Goal: Communication & Community: Answer question/provide support

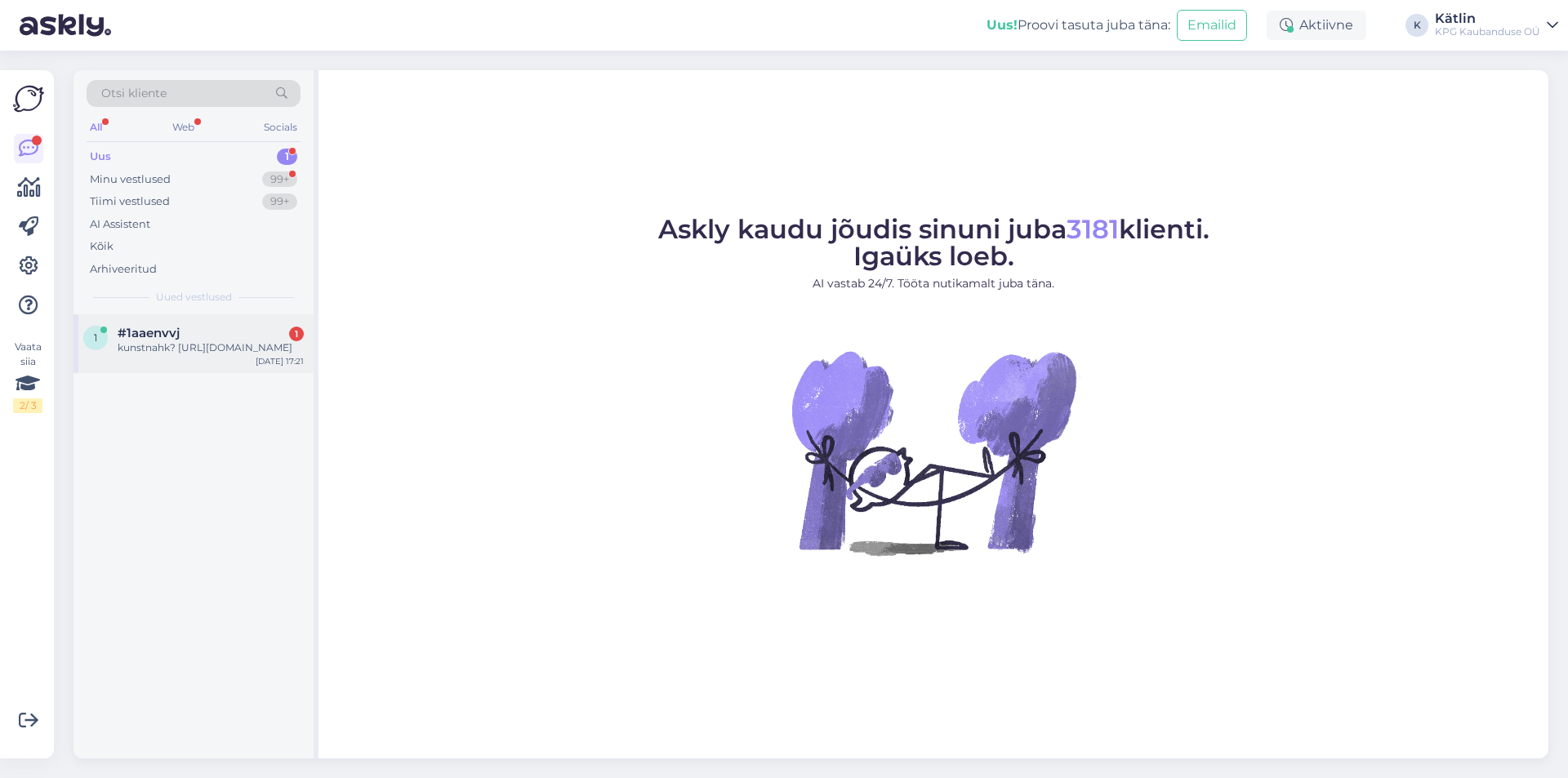
click at [226, 373] on div "1 #1aaenvvj 1 kunstnahk? [URL][DOMAIN_NAME] [DATE] 17:21" at bounding box center [193, 344] width 240 height 59
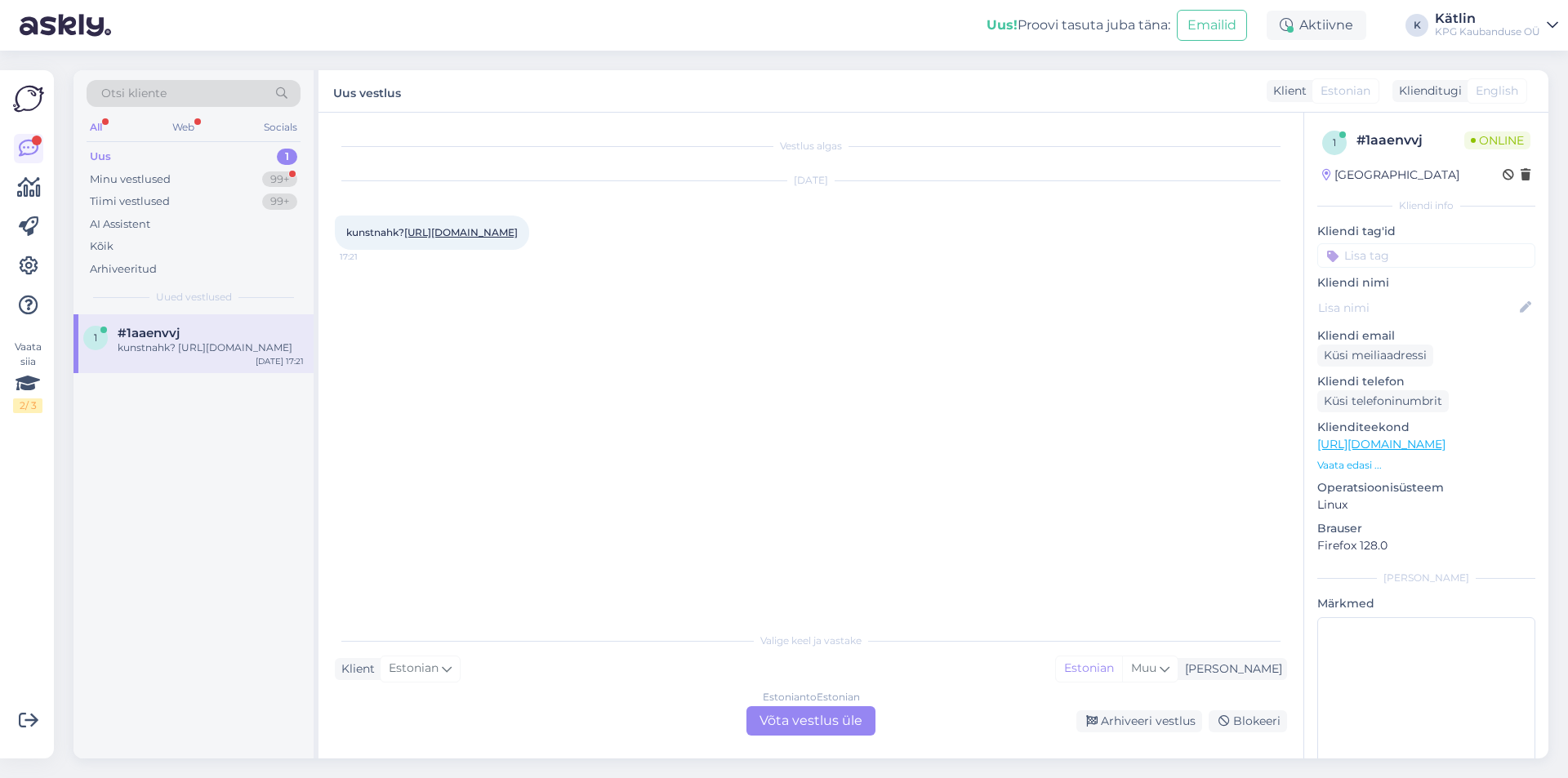
click at [518, 235] on link "[URL][DOMAIN_NAME]" at bounding box center [461, 232] width 113 height 12
click at [502, 408] on div "Vestlus algas [DATE] kunstnahk? [URL][DOMAIN_NAME] 17:21" at bounding box center [818, 369] width 967 height 480
click at [783, 710] on div "Estonian to Estonian Võta vestlus üle" at bounding box center [810, 721] width 129 height 29
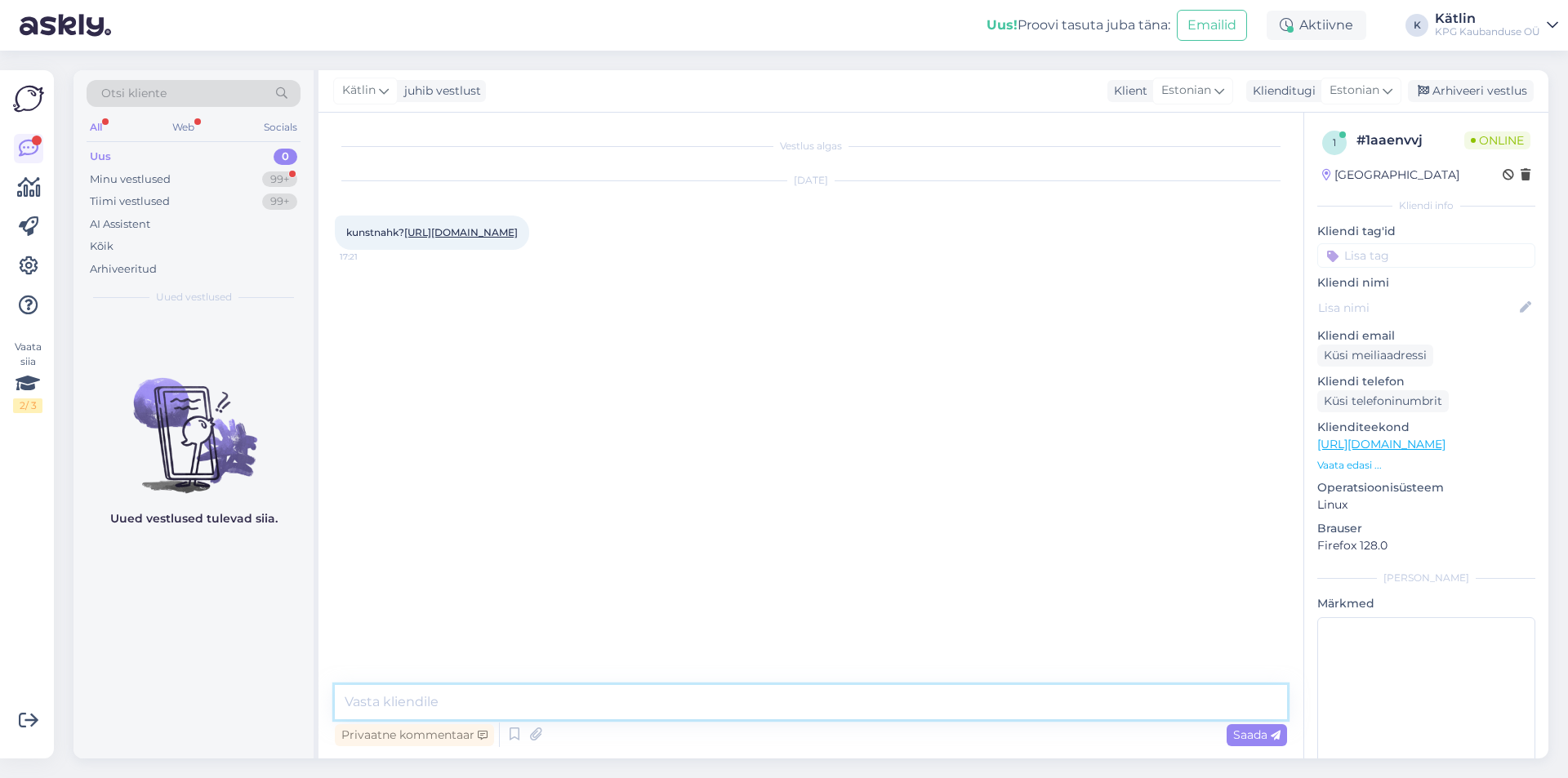
click at [751, 704] on textarea at bounding box center [811, 703] width 952 height 35
click at [518, 231] on link "[URL][DOMAIN_NAME]" at bounding box center [461, 232] width 113 height 12
click at [498, 696] on textarea "Tere!" at bounding box center [811, 703] width 952 height 35
type textarea "Tere! Jah, kunstnahk."
click at [167, 173] on div "Minu vestlused" at bounding box center [130, 179] width 81 height 16
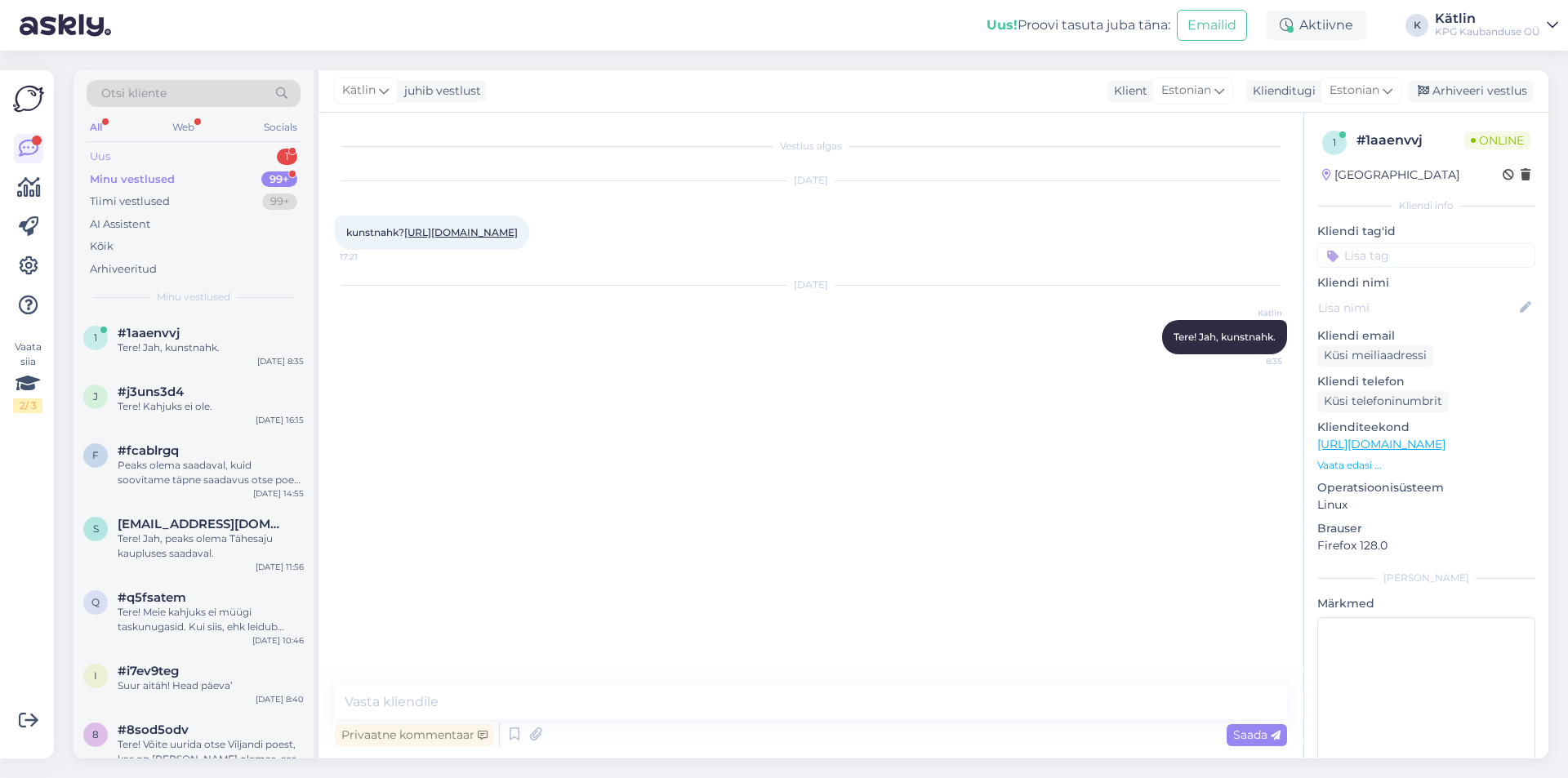
click at [172, 152] on div "Uus 1" at bounding box center [193, 157] width 214 height 23
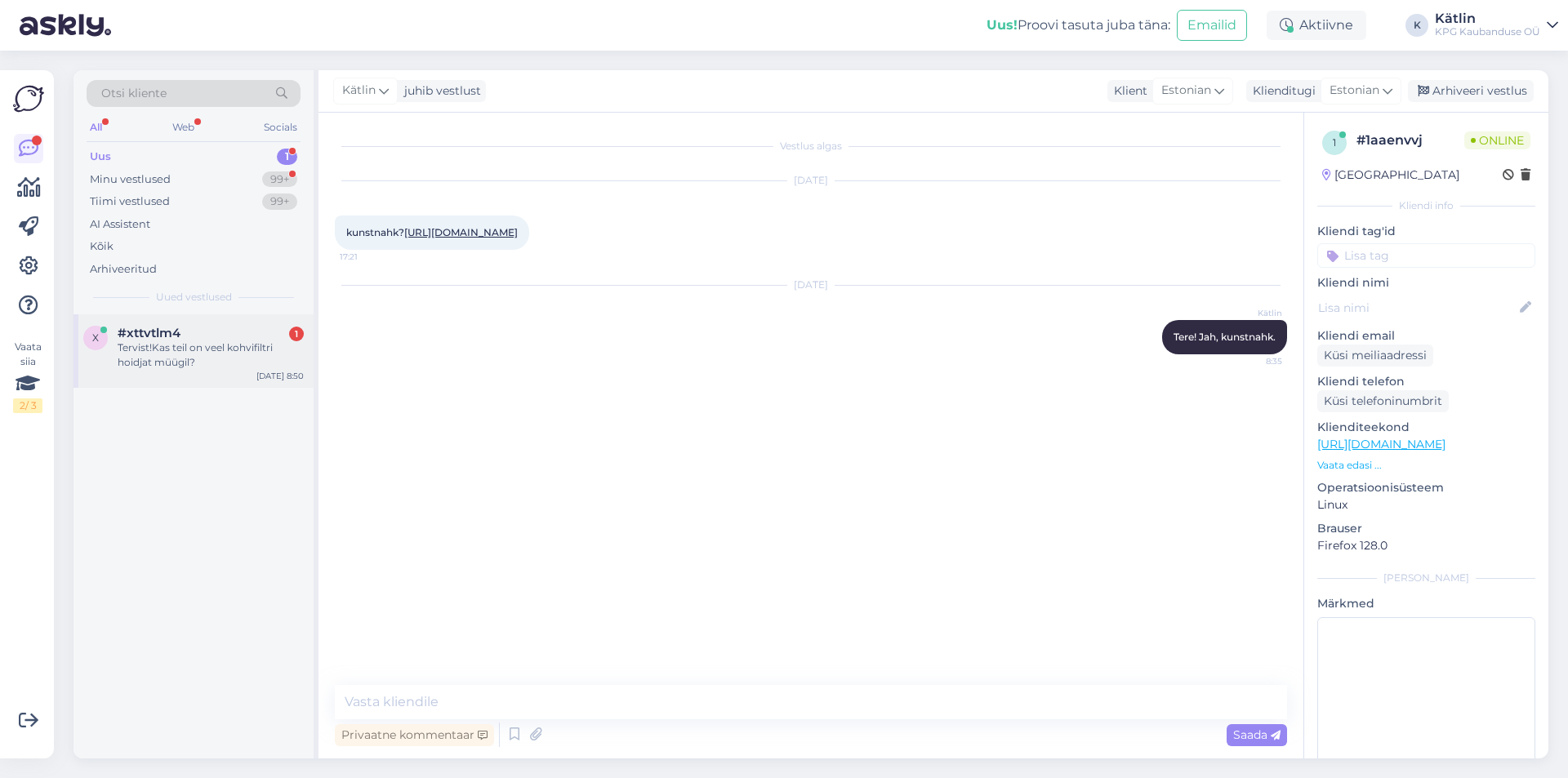
click at [221, 370] on div "x #xttvtlm4 1 Tervist!Kas teil on veel kohvifiltri hoidjat müügil? [DATE] 8:50" at bounding box center [193, 350] width 240 height 74
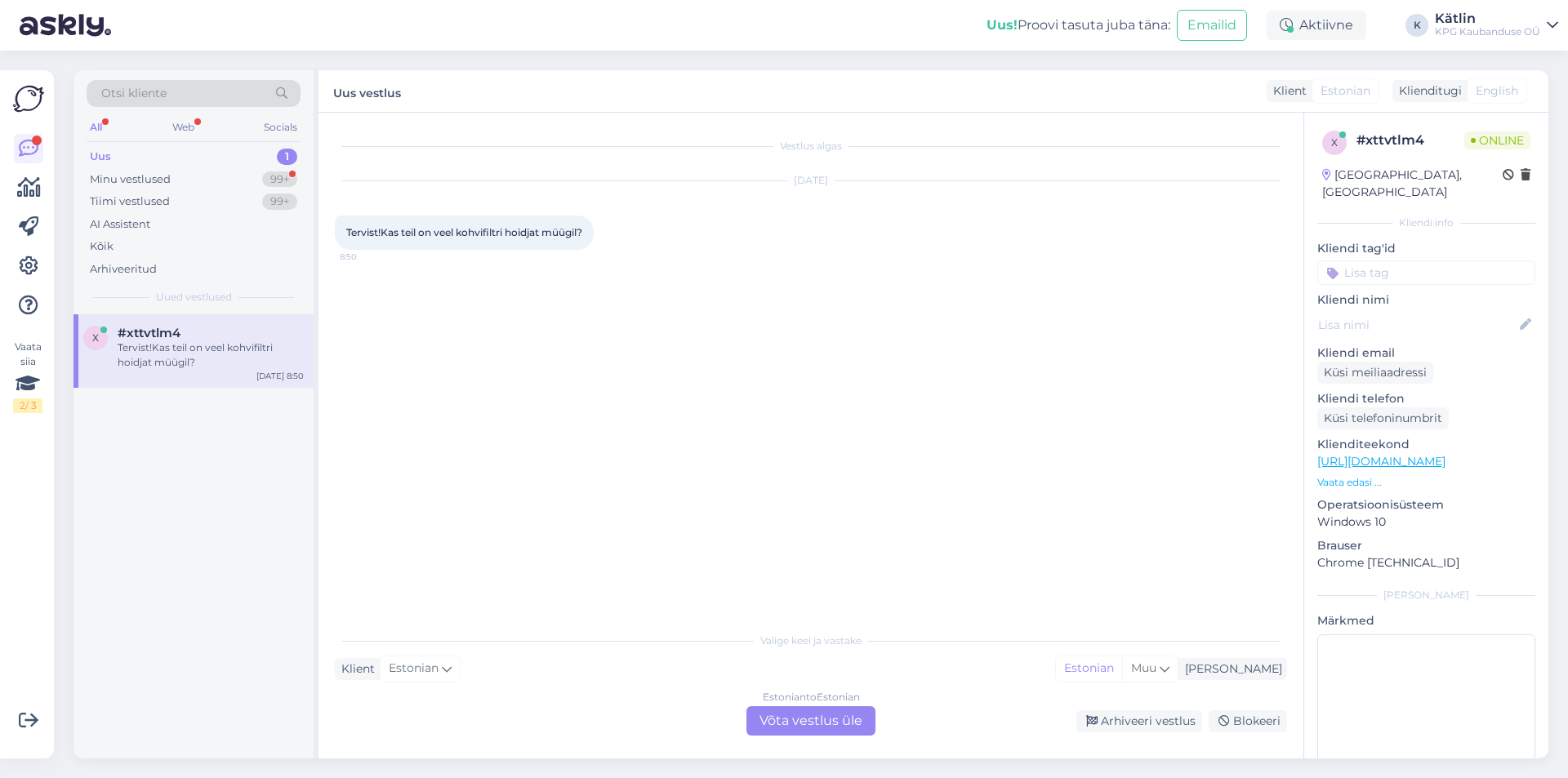
click at [1438, 454] on link "[URL][DOMAIN_NAME]" at bounding box center [1382, 461] width 128 height 15
click at [1336, 475] on p "Vaata edasi ..." at bounding box center [1427, 482] width 218 height 15
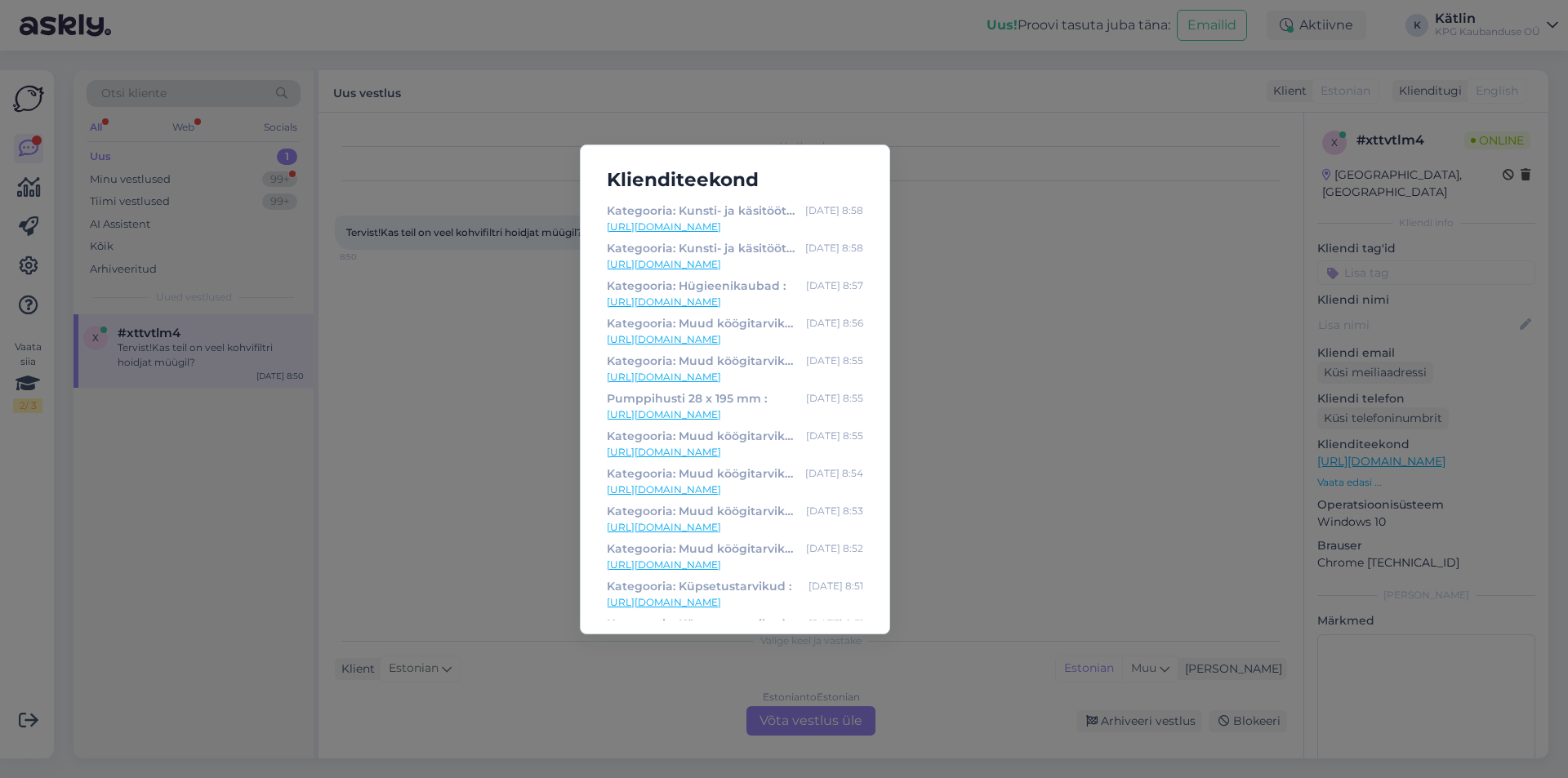
click at [921, 120] on div "Klienditeekond Kategooria: Kunsti- ja käsitöötarbed : [DATE] 8:58 [URL][DOMAIN_…" at bounding box center [784, 389] width 1568 height 778
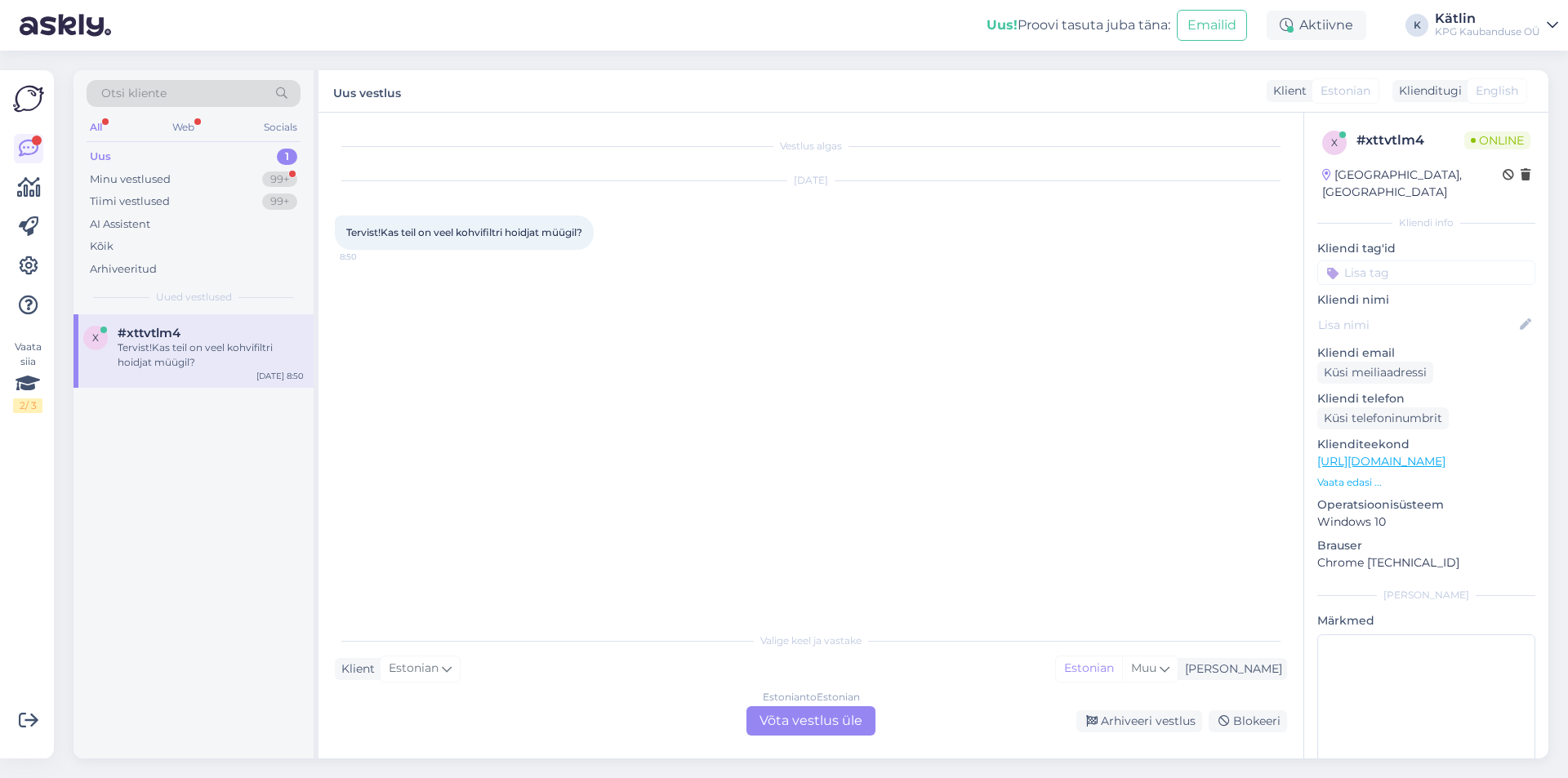
click at [788, 718] on div "Estonian to Estonian Võta vestlus üle" at bounding box center [810, 721] width 129 height 29
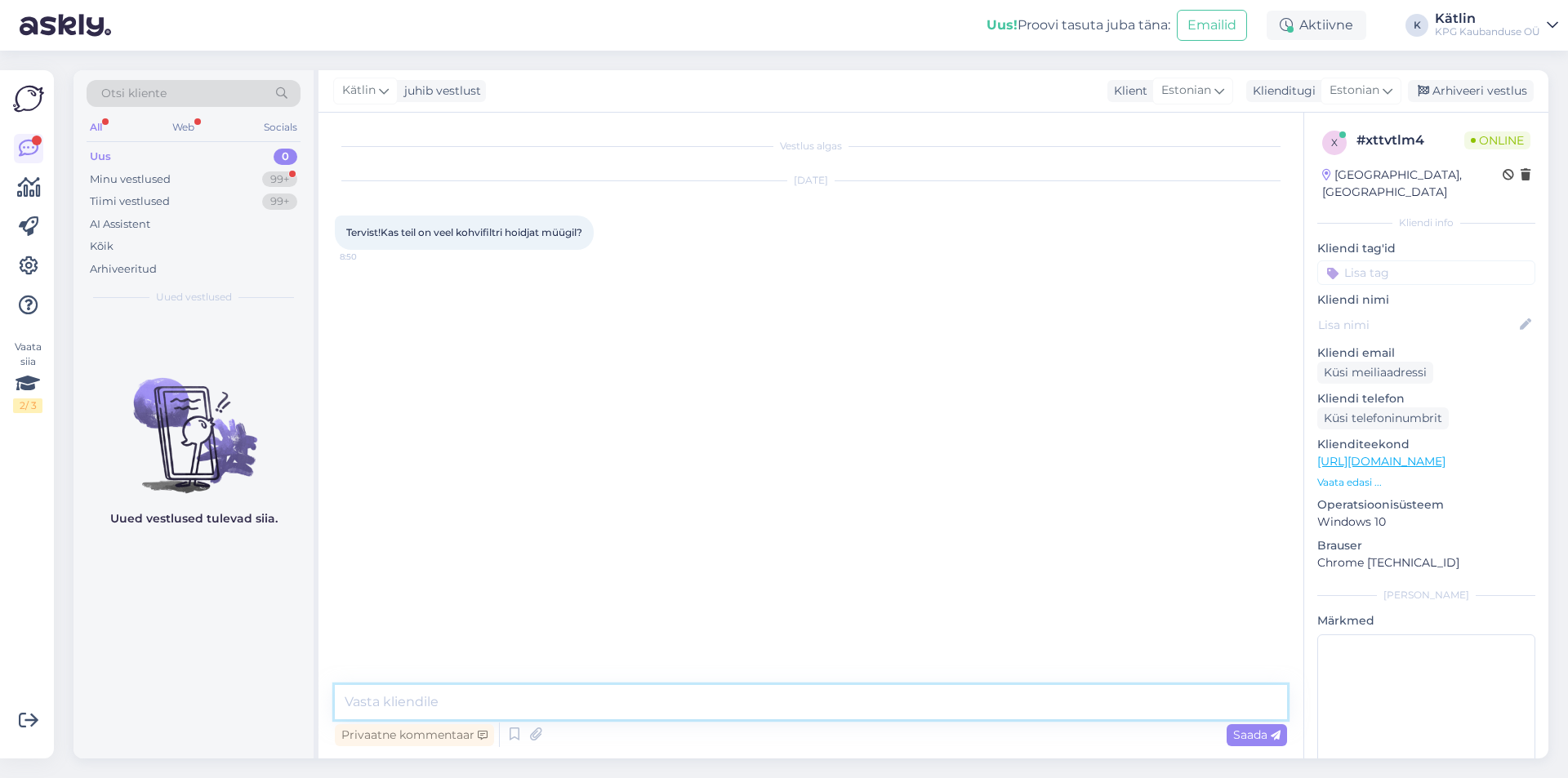
click at [696, 690] on textarea at bounding box center [811, 703] width 952 height 35
click at [1278, 29] on div "Aktiivne" at bounding box center [1316, 25] width 100 height 29
click at [1216, 100] on button "15 minutit" at bounding box center [1218, 101] width 70 height 18
click at [855, 25] on div "Uus! Proovi tasuta [PERSON_NAME]: Emailid Aktiivne Võta paus, Askly hoiab klien…" at bounding box center [784, 25] width 1568 height 50
click at [1351, 475] on p "Vaata edasi ..." at bounding box center [1427, 482] width 218 height 15
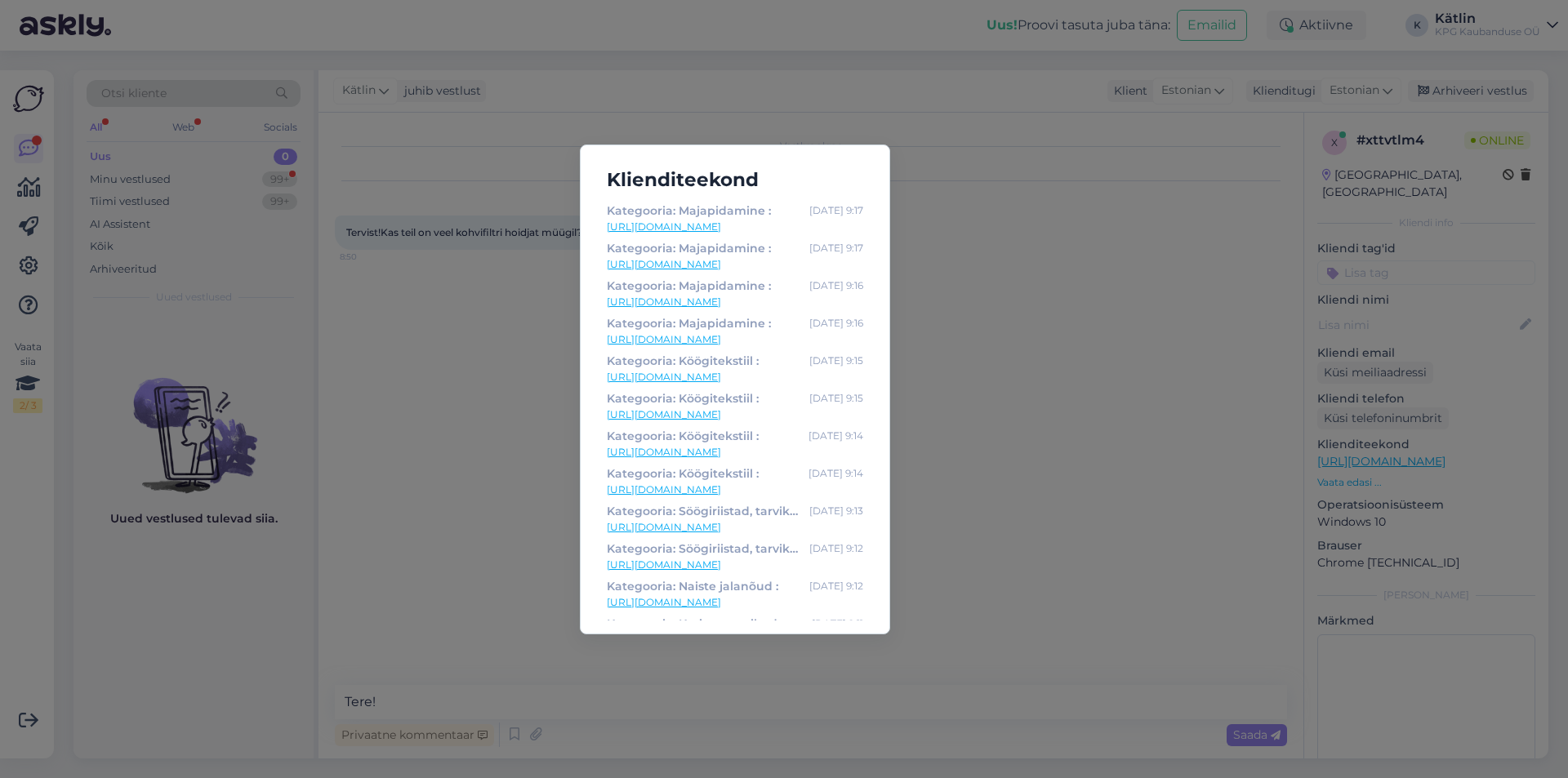
click at [813, 113] on div "Klienditeekond Kategooria: Majapidamine : [DATE] 9:17 [URL][DOMAIN_NAME] Katego…" at bounding box center [784, 389] width 1568 height 778
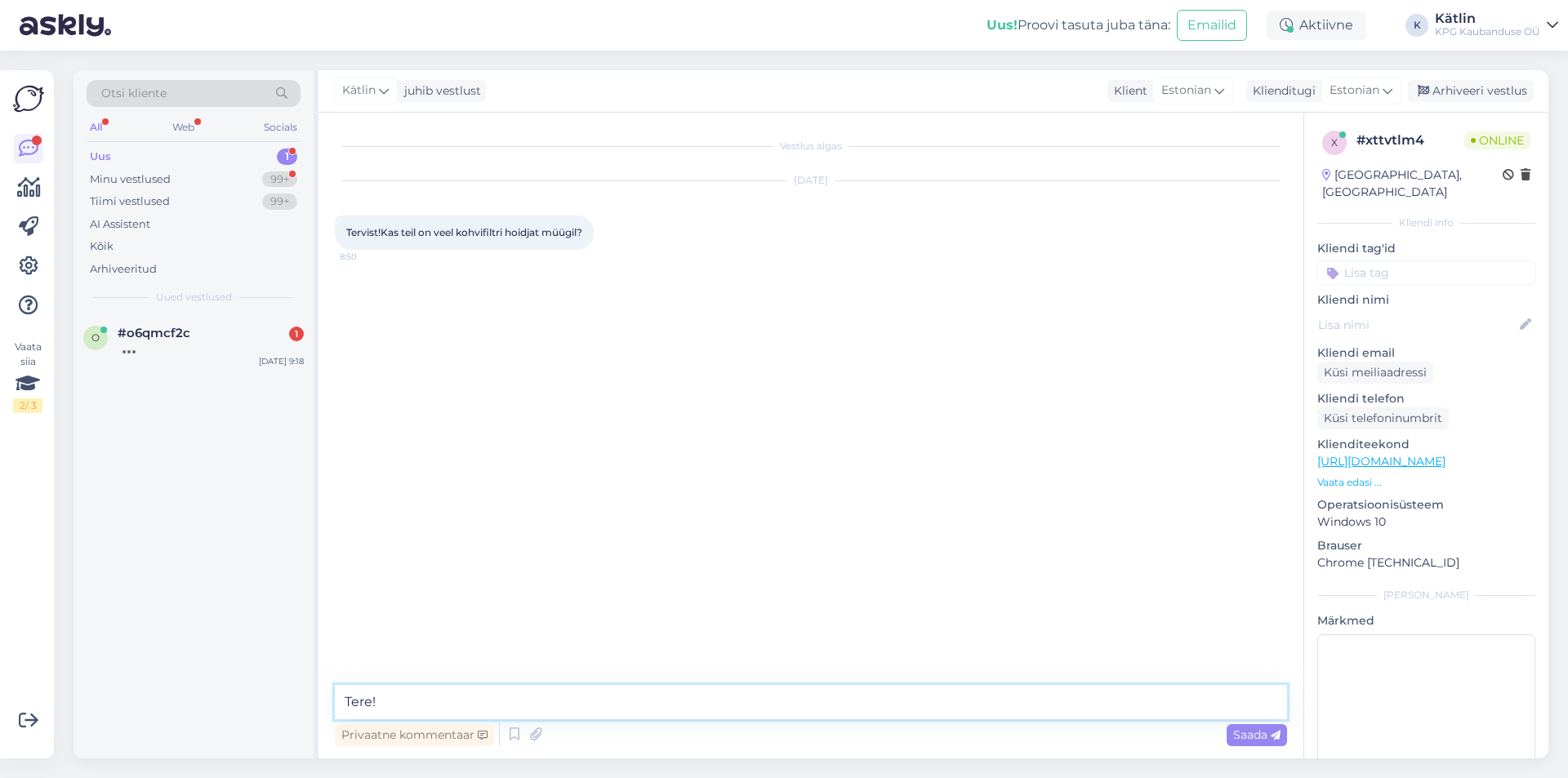
click at [453, 706] on textarea "Tere!" at bounding box center [811, 703] width 952 height 35
type textarea "Tere! E-[PERSON_NAME] kahjuks ei ole, [PERSON_NAME] üksikus kaupluses võib veel…"
click at [163, 335] on span "#o6qmcf2c" at bounding box center [154, 332] width 73 height 15
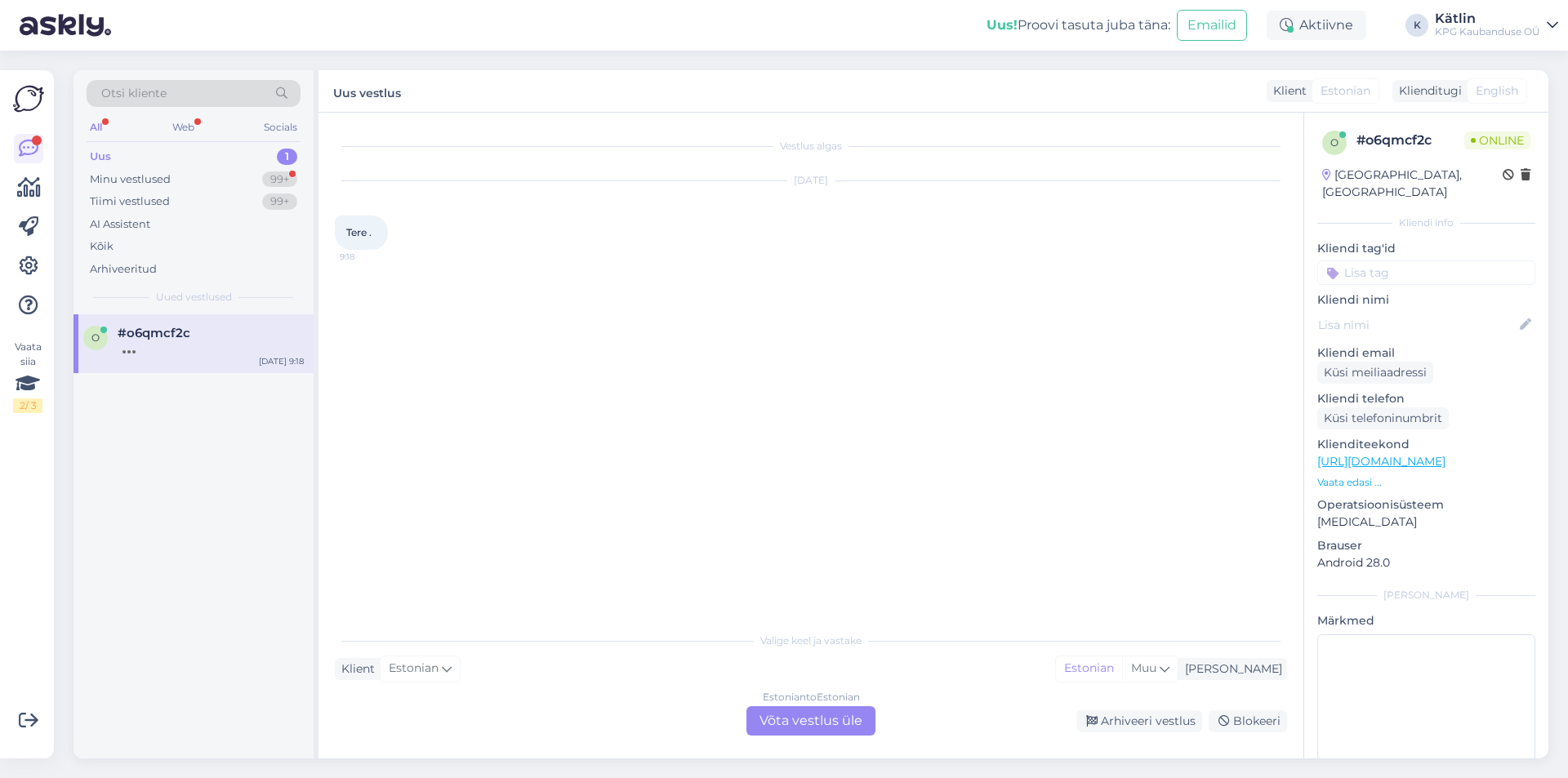
click at [778, 716] on div "Estonian to Estonian Võta vestlus üle" at bounding box center [810, 721] width 129 height 29
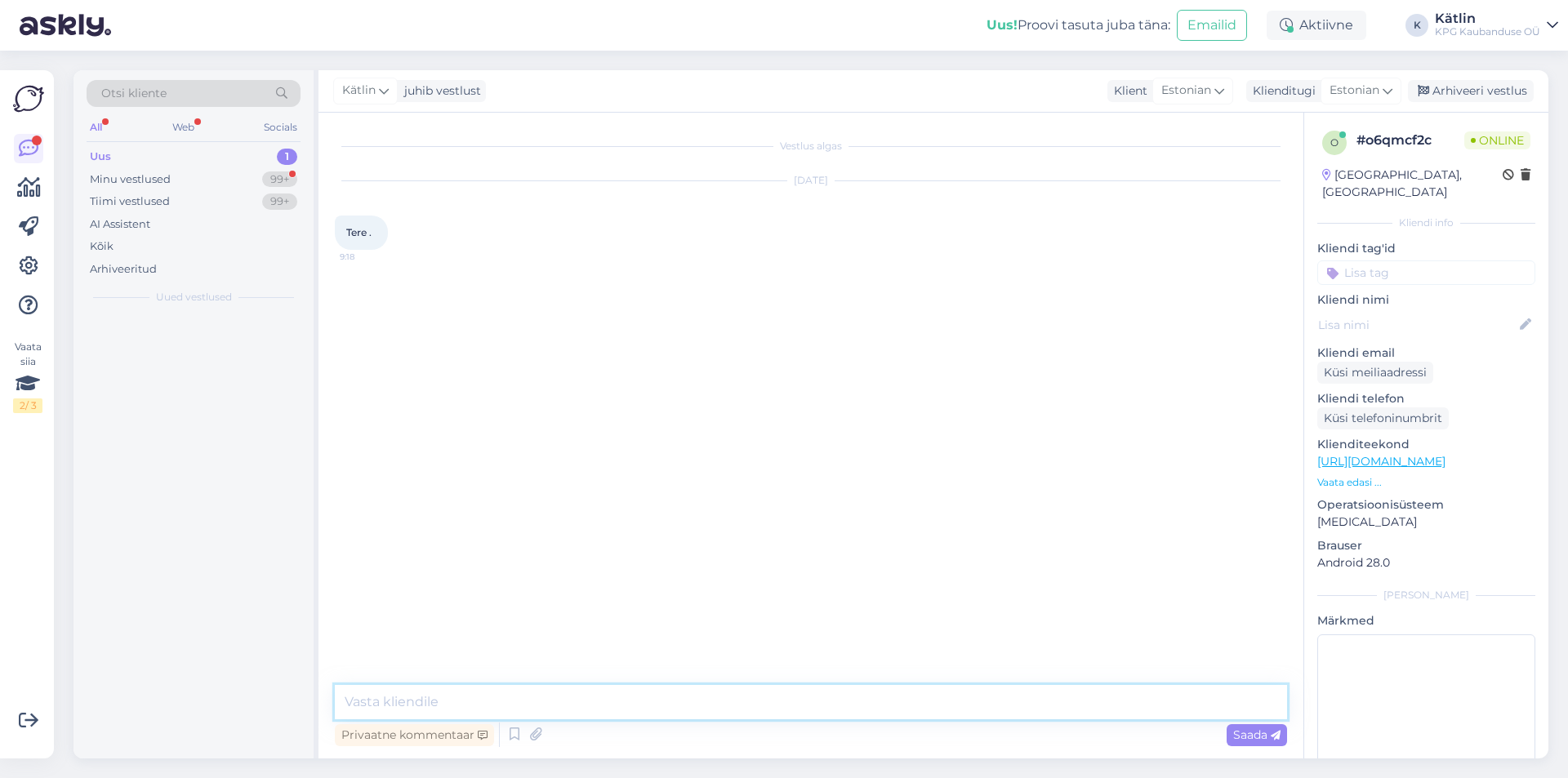
click at [774, 713] on textarea at bounding box center [811, 703] width 952 height 35
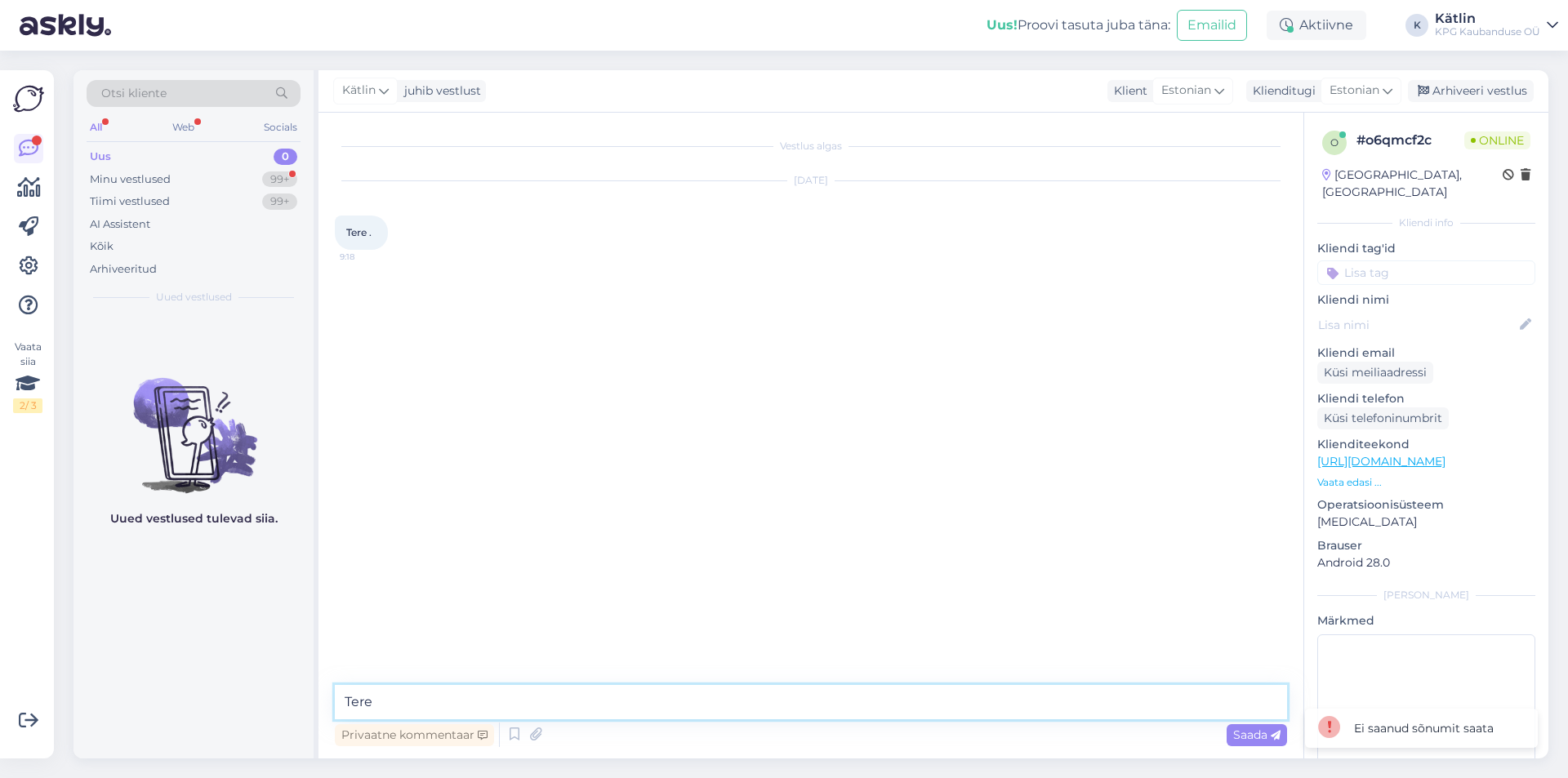
type textarea "Tere!"
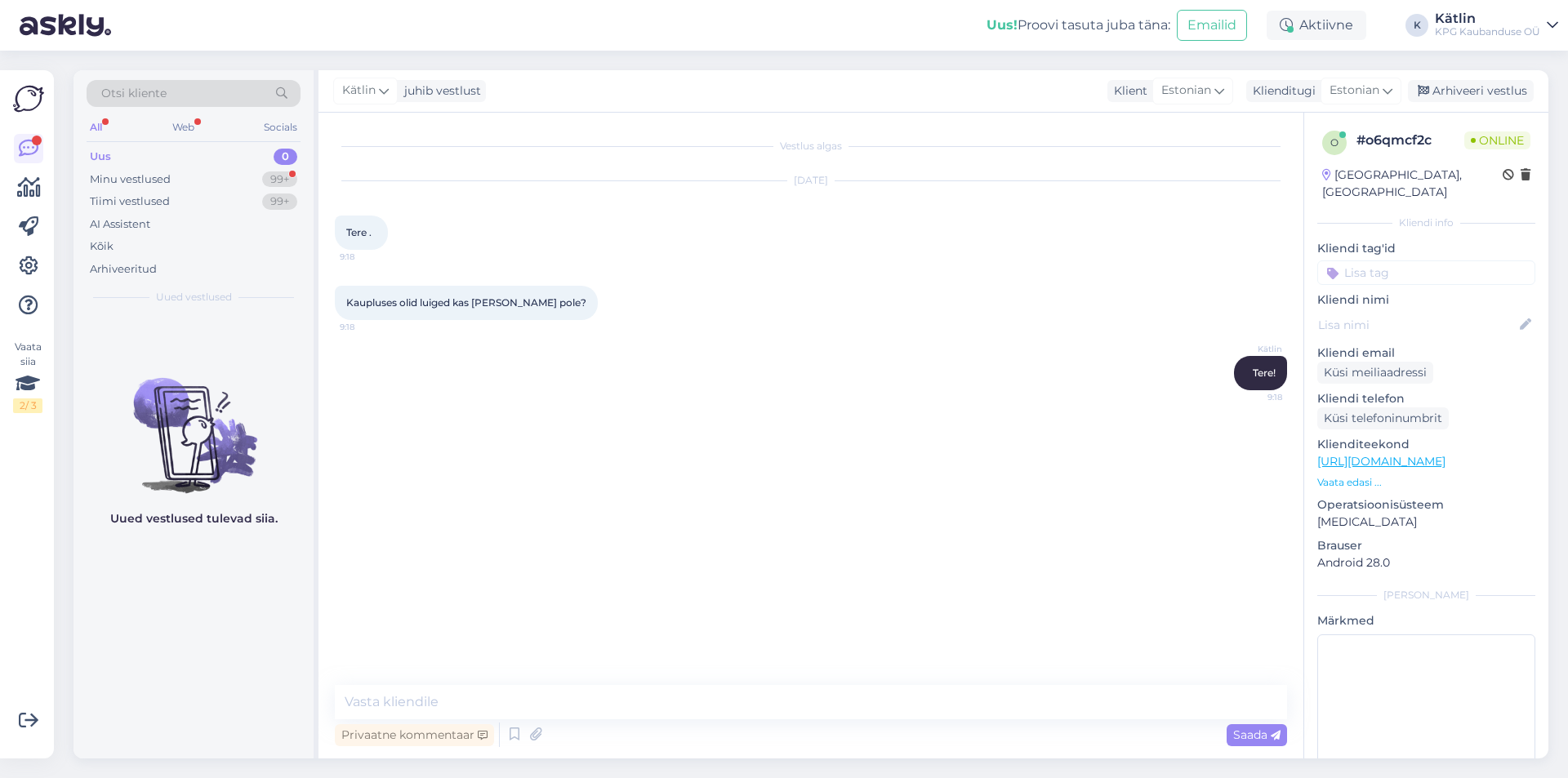
click at [871, 426] on div "Vestlus algas [DATE] Tere . 9:18 Kaupluses olid luiged kas [PERSON_NAME] pole? …" at bounding box center [818, 400] width 967 height 542
click at [540, 701] on textarea at bounding box center [811, 703] width 952 height 35
paste textarea "[URL][DOMAIN_NAME]"
type textarea "[URL][DOMAIN_NAME]"
type textarea "Kas mõtlete seda?"
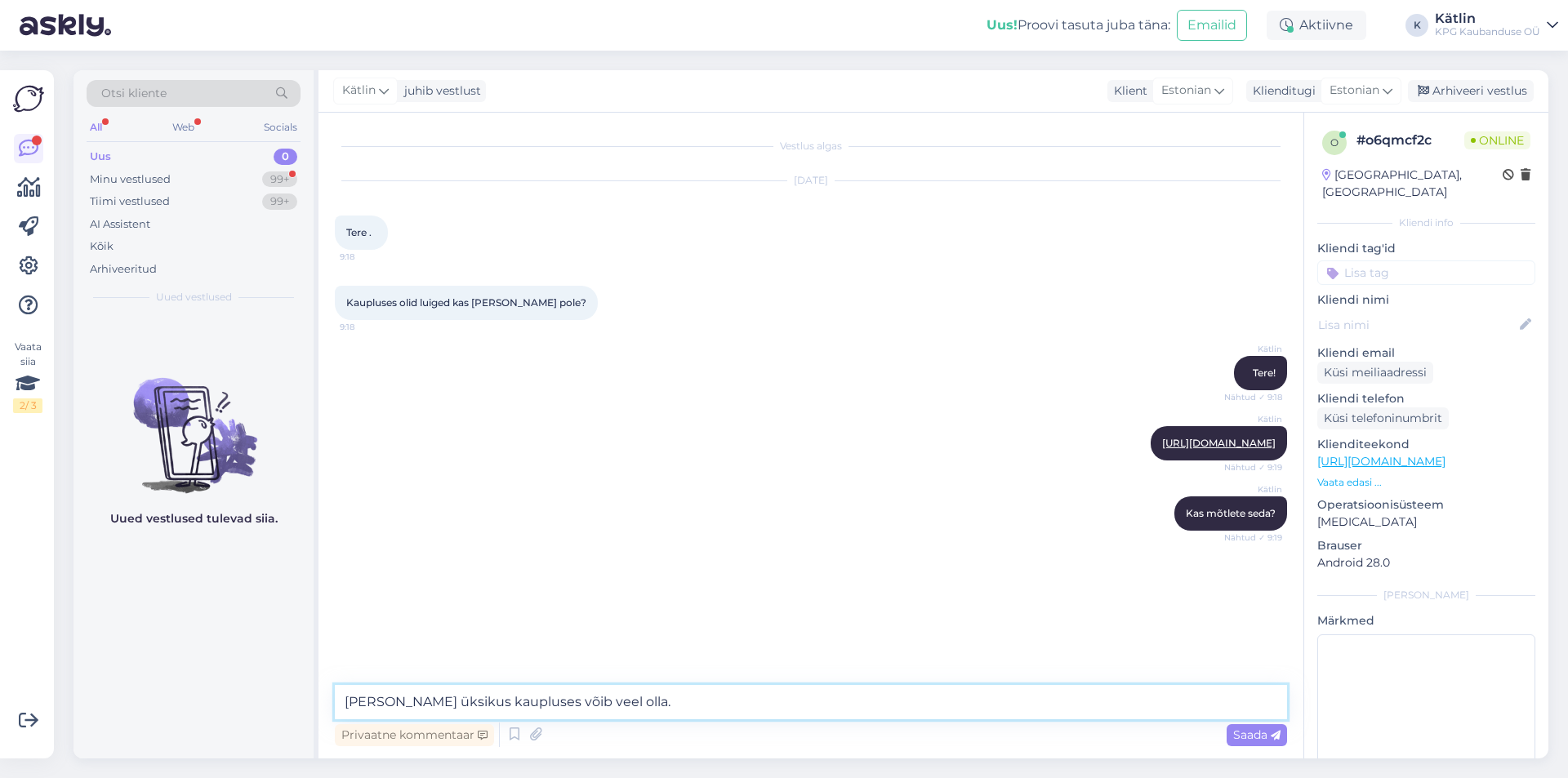
type textarea "[PERSON_NAME] üksikus kaupluses võib veel olla."
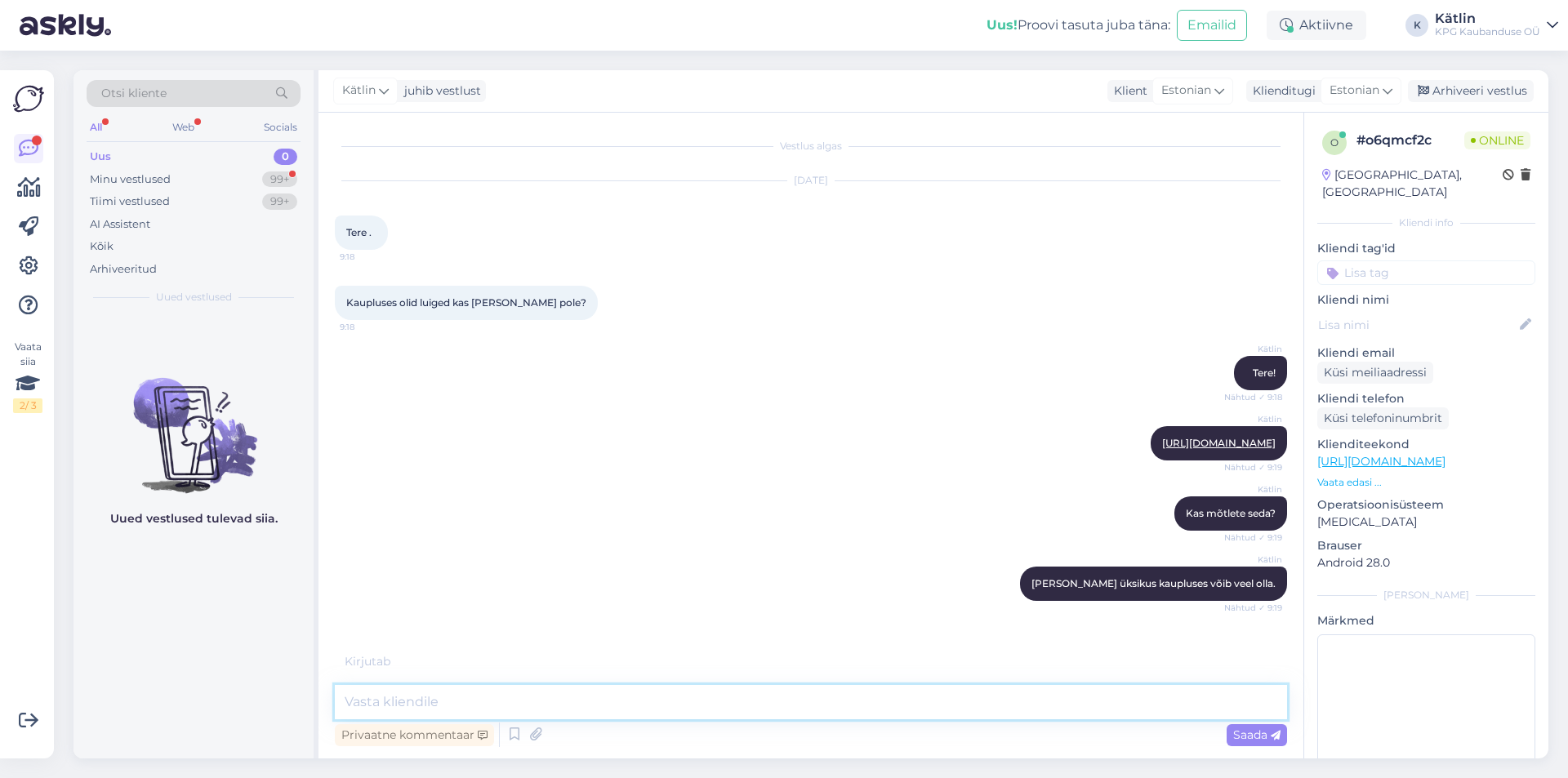
scroll to position [19, 0]
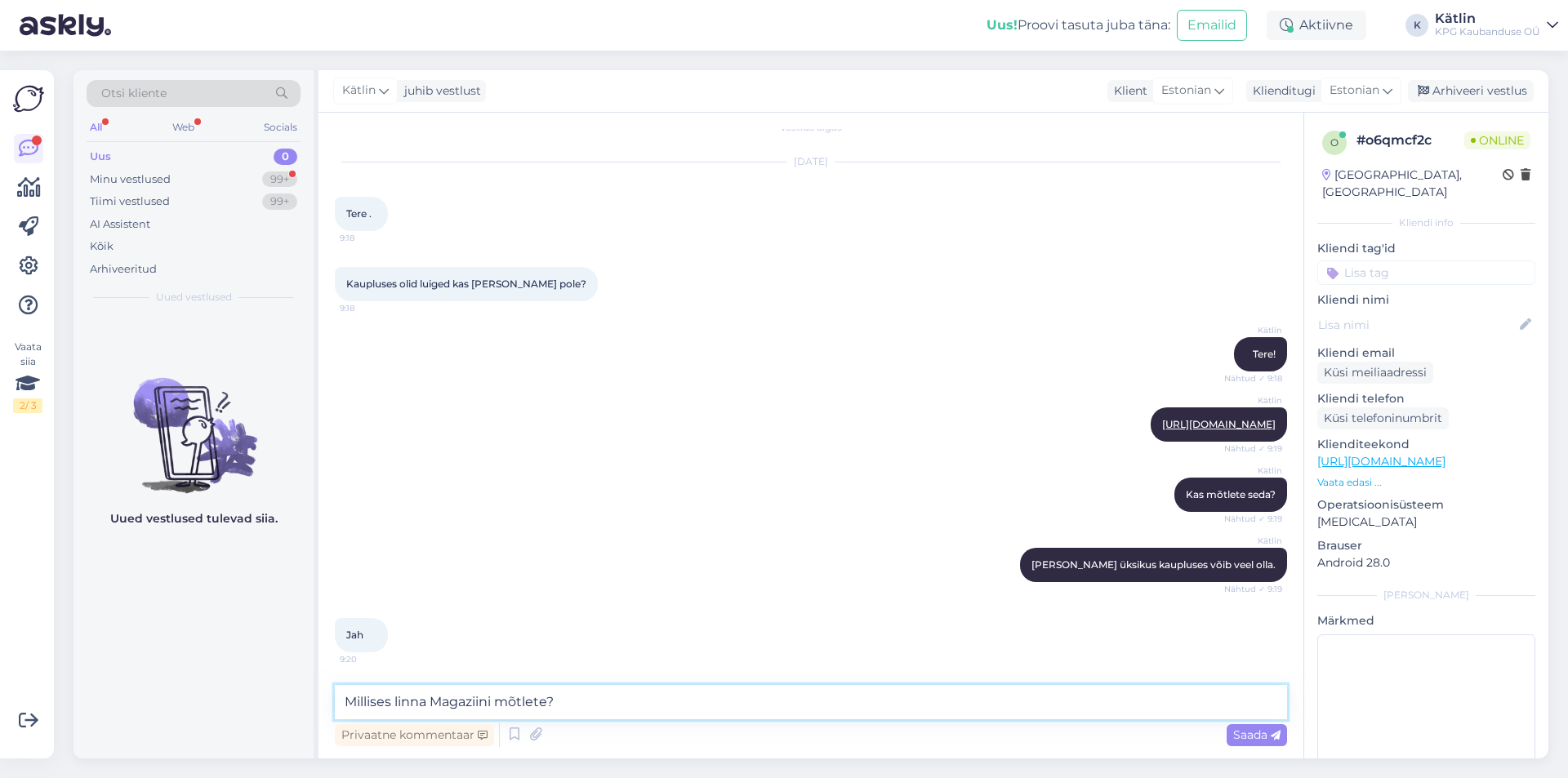
click at [393, 694] on textarea "Millises linna Magaziini mõtlete?" at bounding box center [811, 703] width 952 height 35
type textarea "Millise linna Magaziini mõtlete?"
click at [560, 702] on textarea "Millise linna Magaziini mõtlete?" at bounding box center [811, 703] width 952 height 35
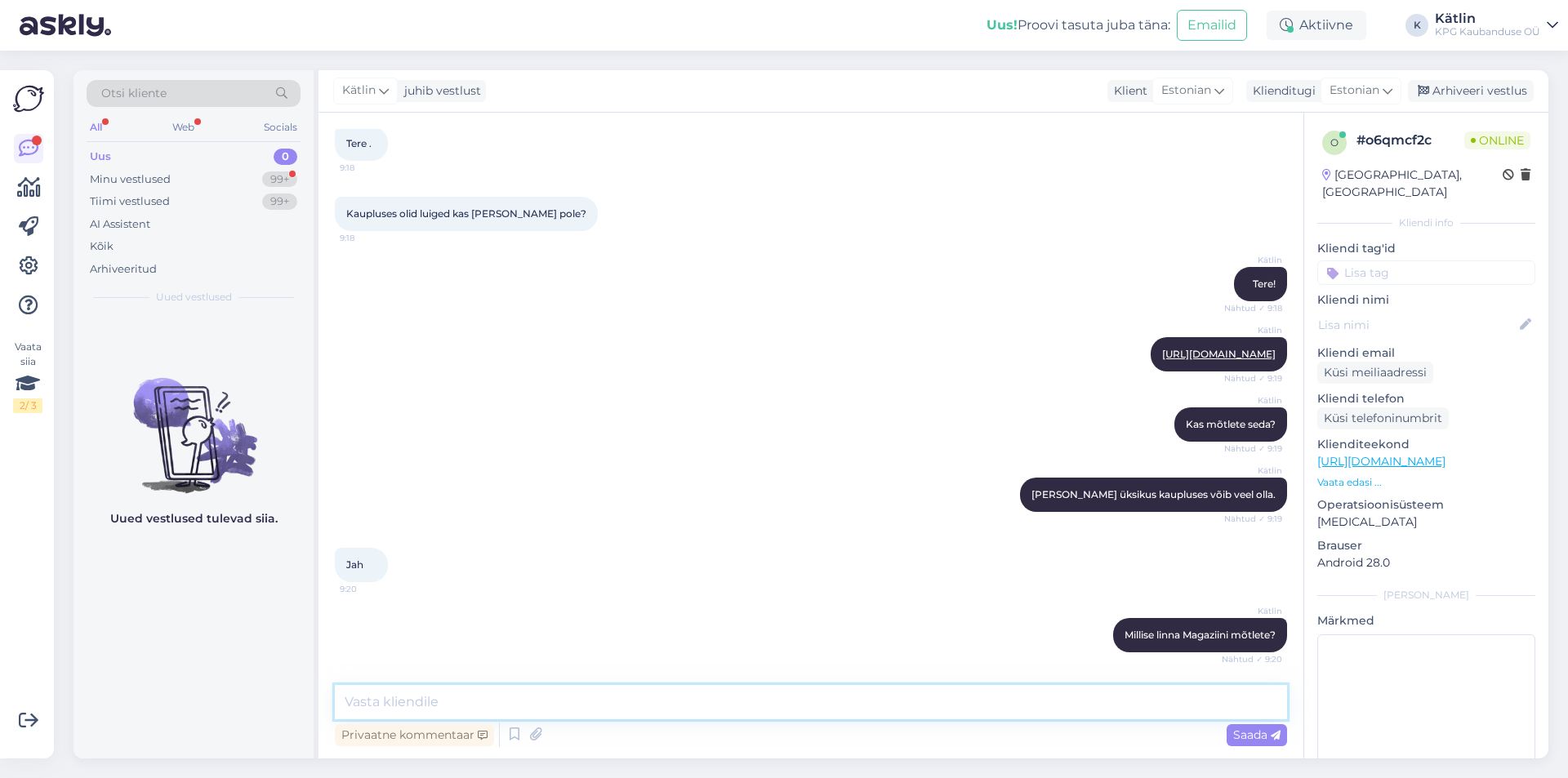
scroll to position [159, 0]
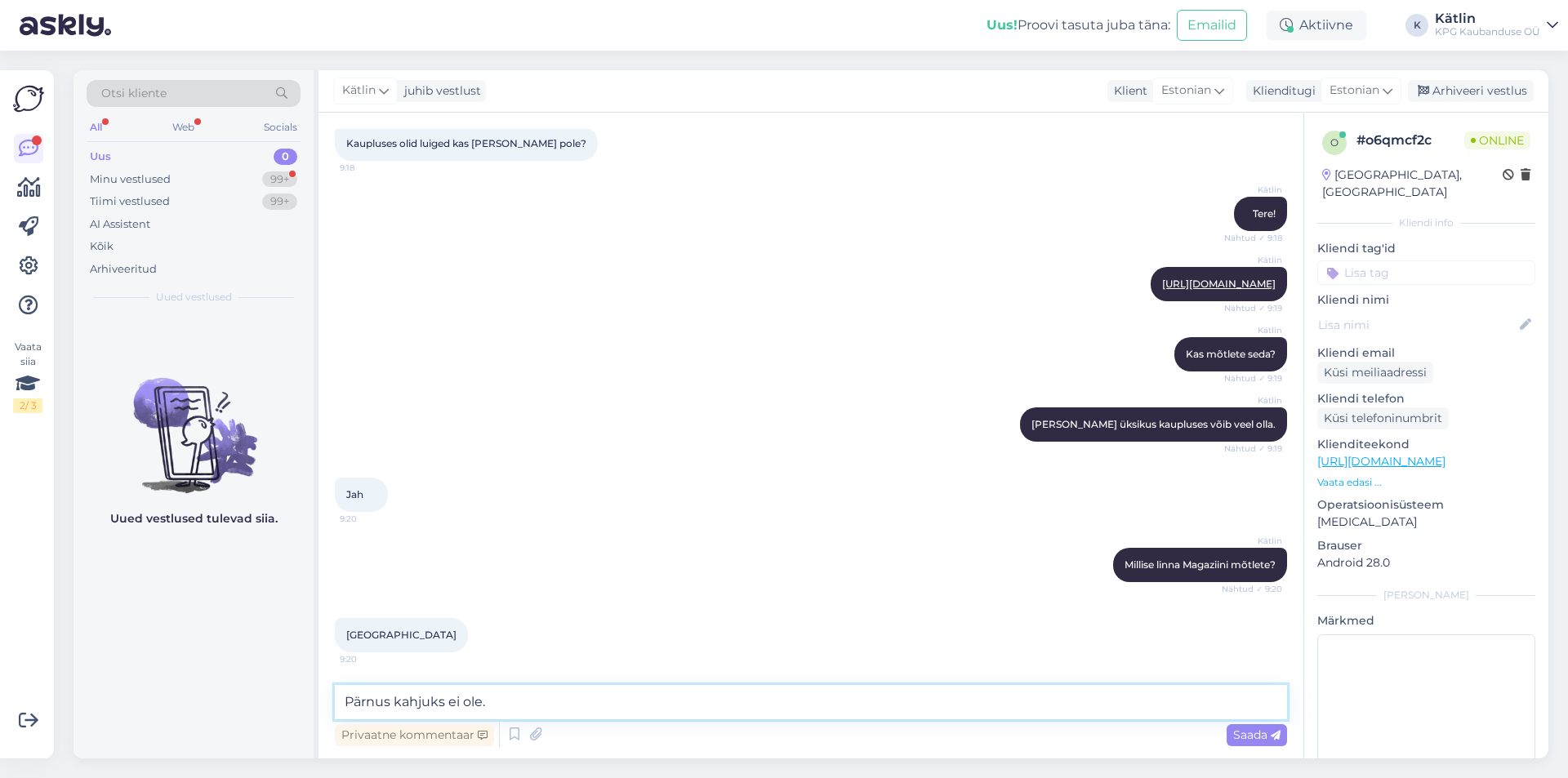
type textarea "Pärnus kahjuks ei ole."
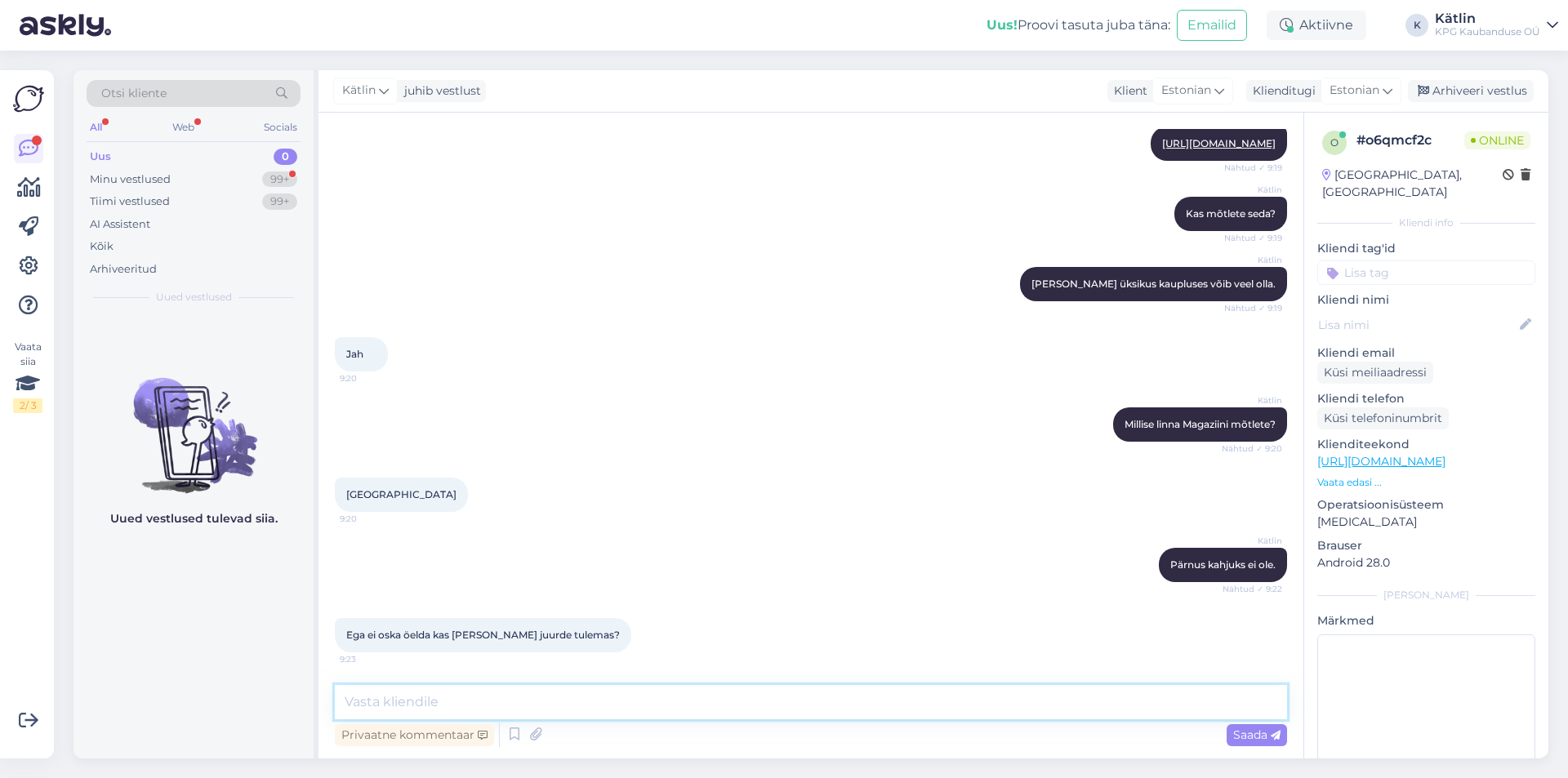
scroll to position [370, 0]
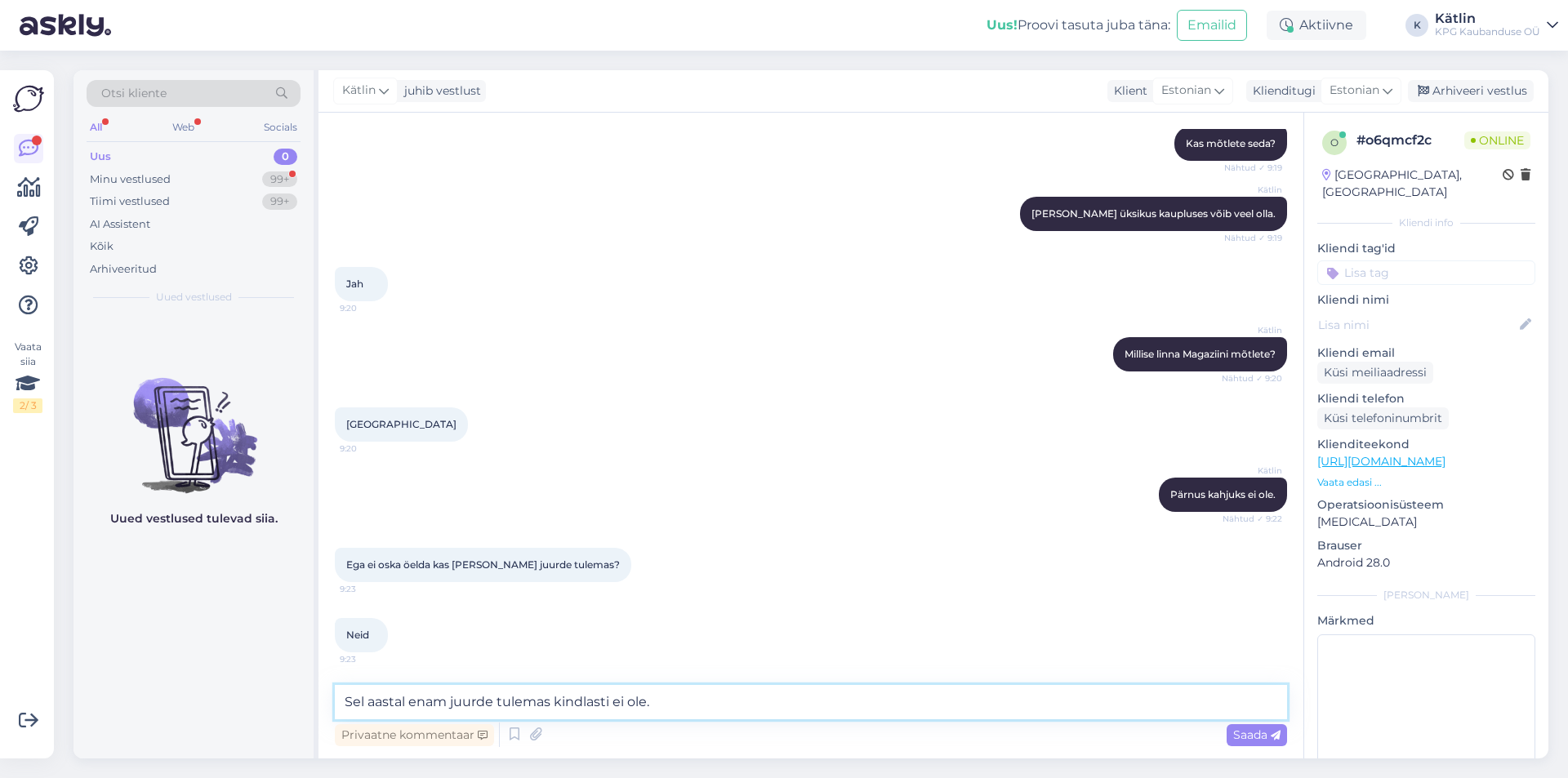
type textarea "Sel aastal enam juurde tulemas kindlasti ei ole."
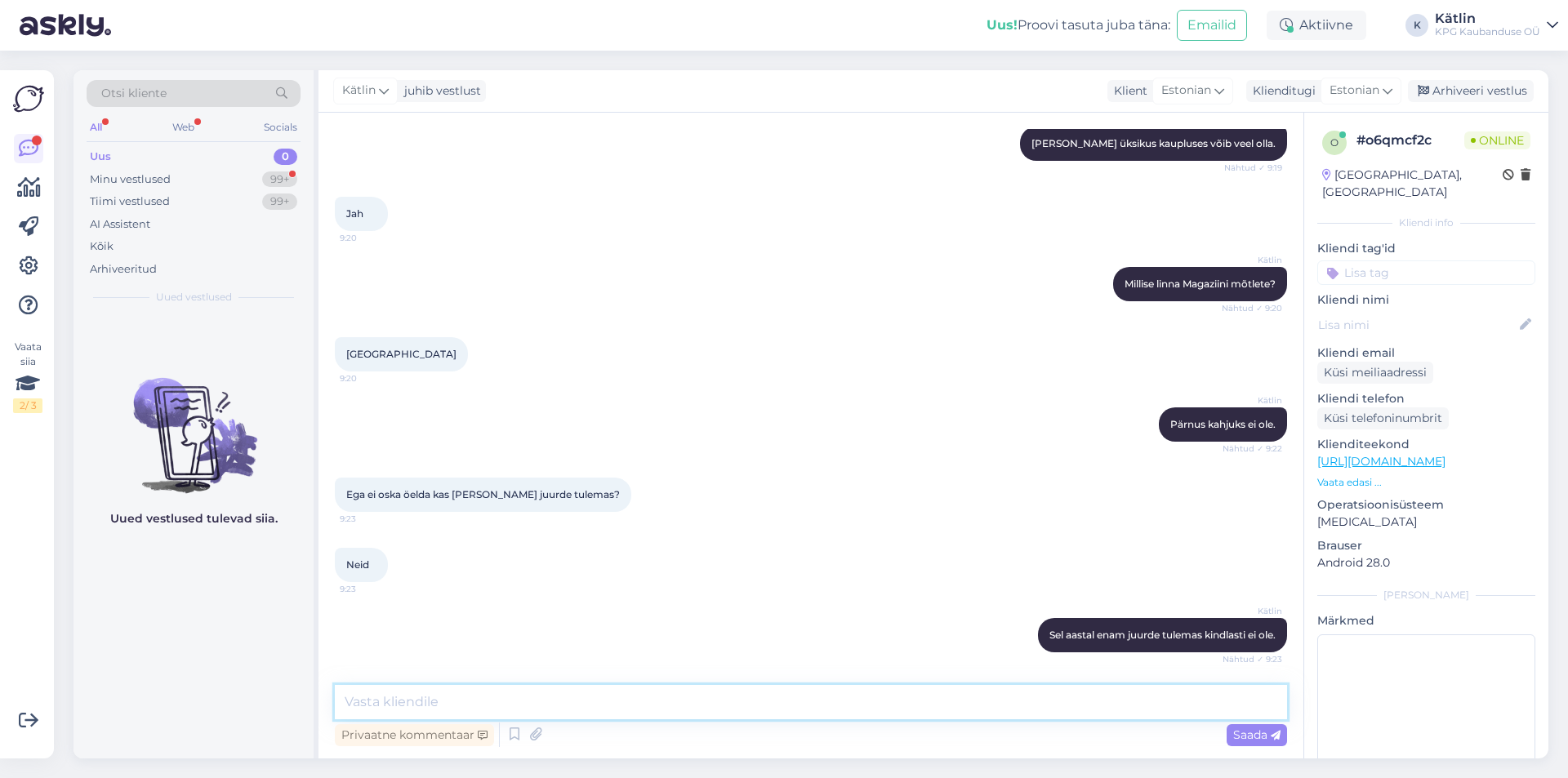
scroll to position [511, 0]
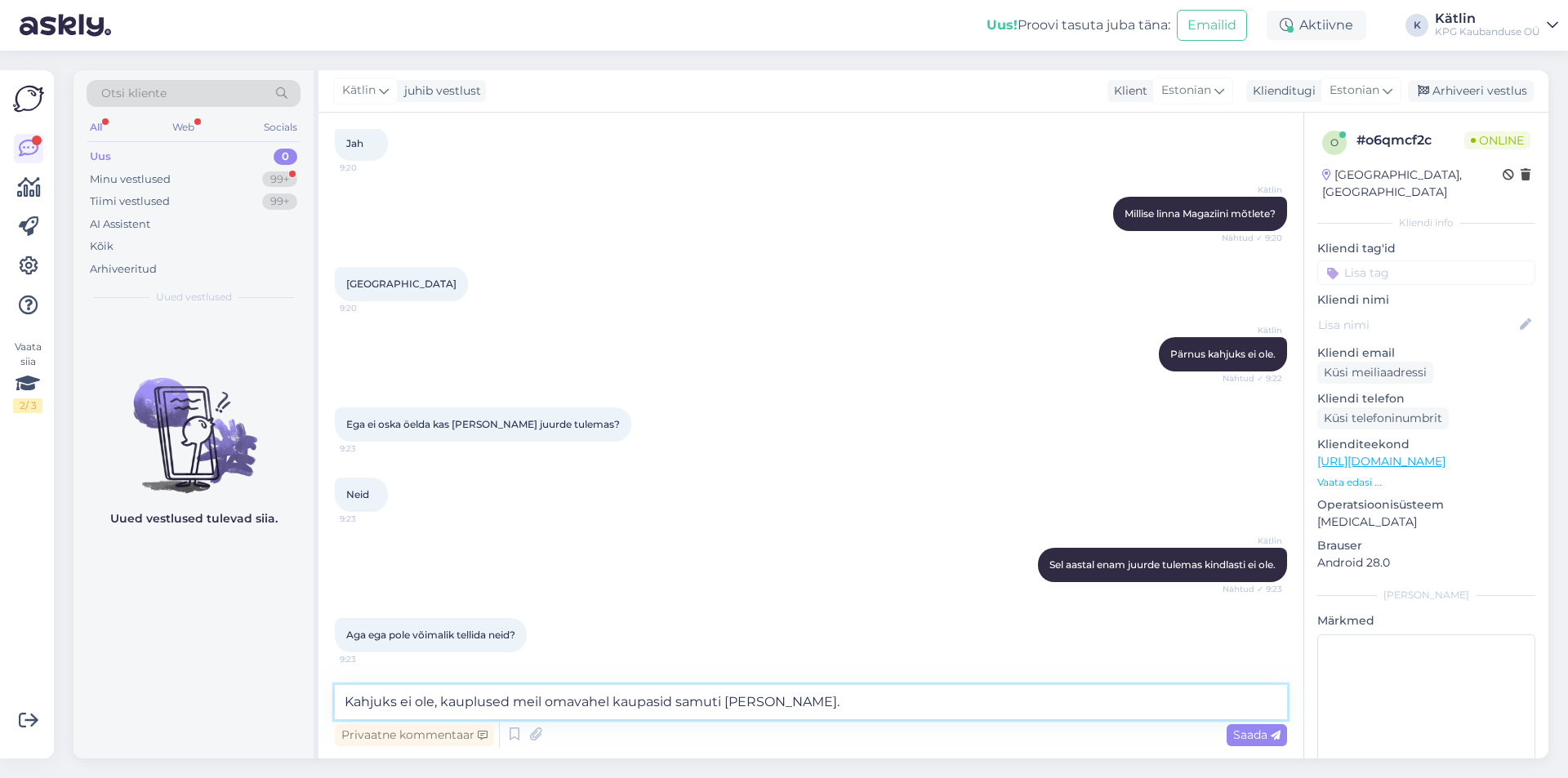
type textarea "Kahjuks ei ole, kauplused meil omavahel kaupasid samuti [PERSON_NAME]."
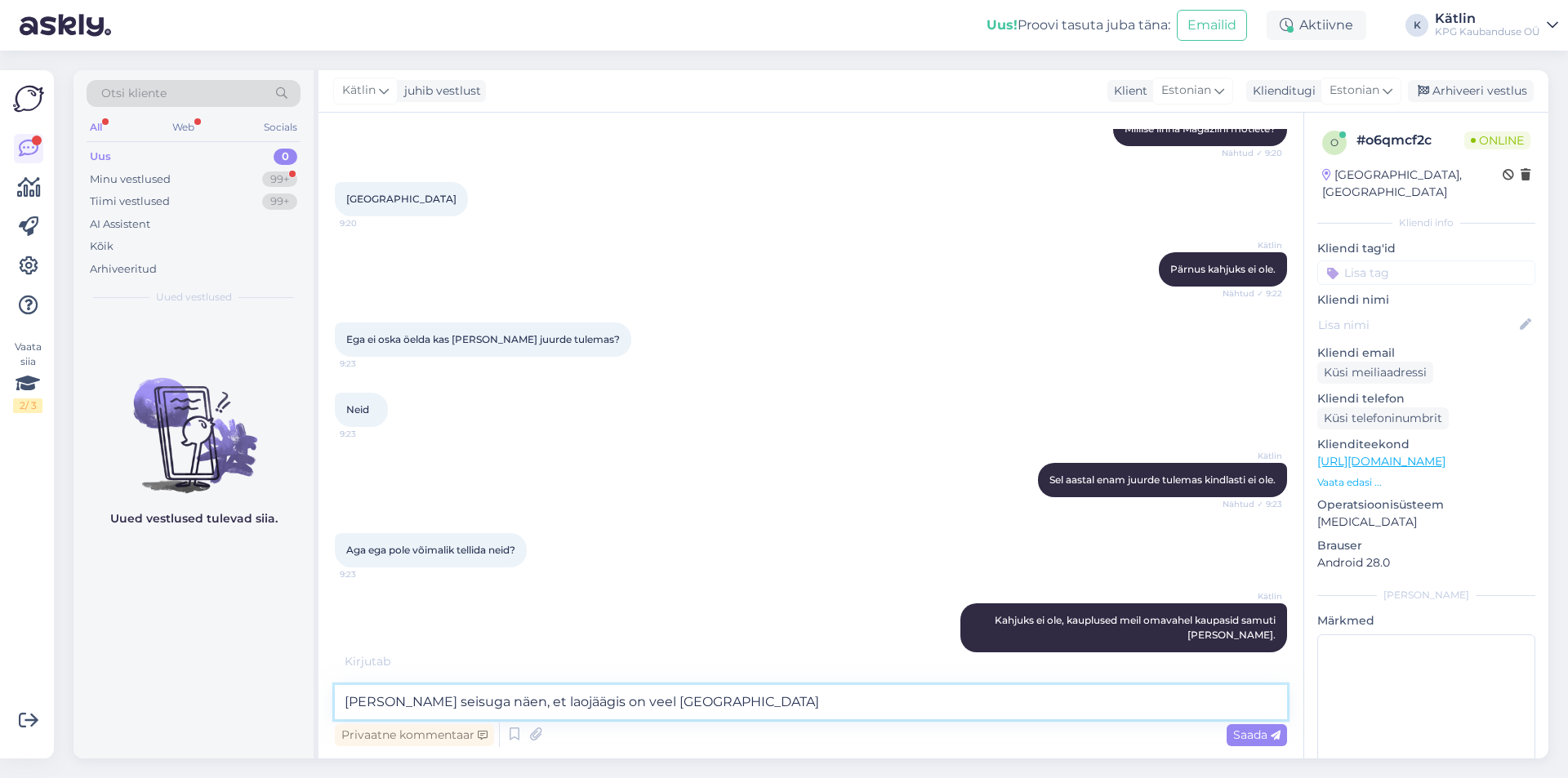
scroll to position [665, 0]
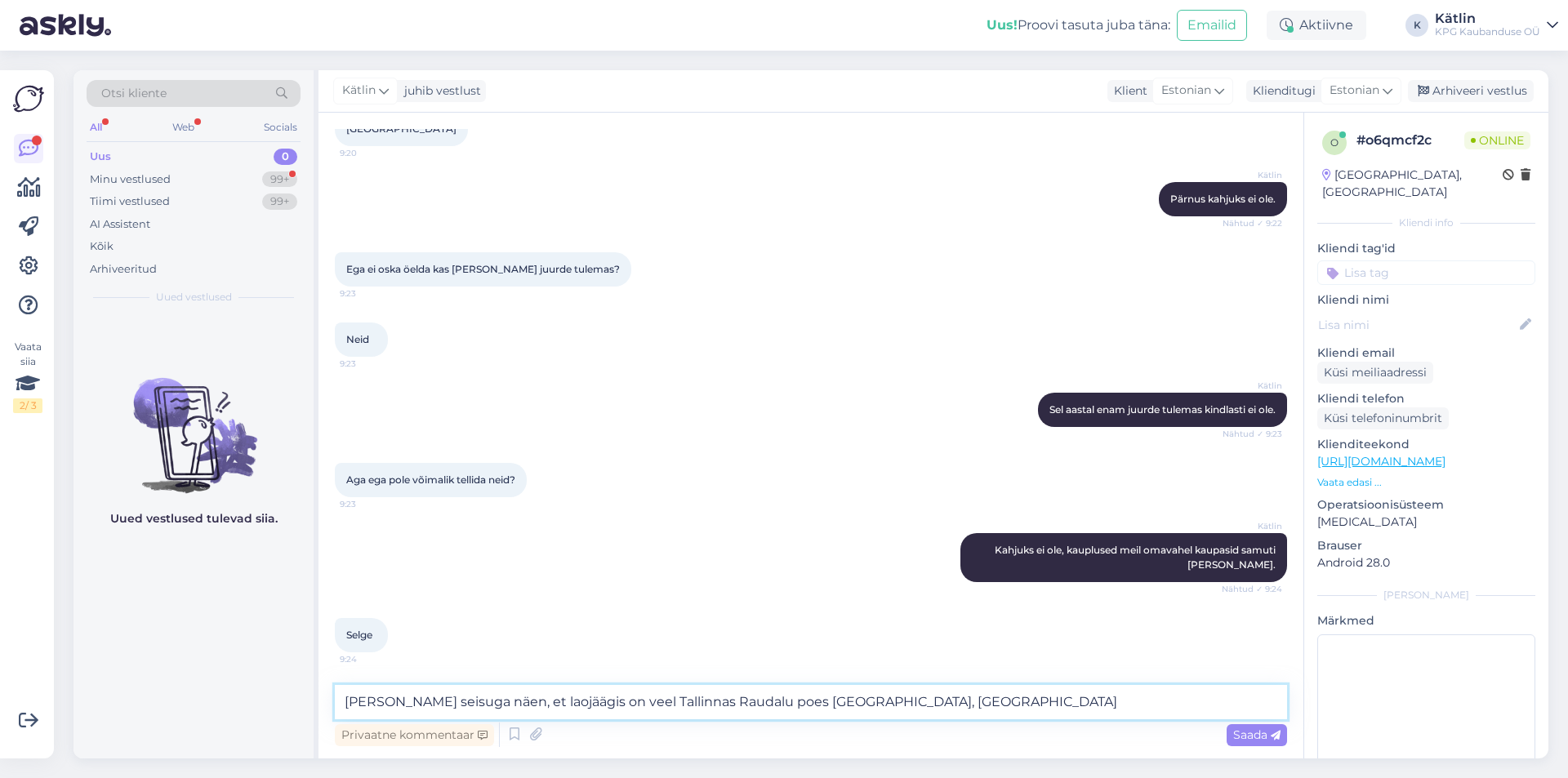
click at [758, 705] on textarea "[PERSON_NAME] seisuga näen, et laojäägis on veel Tallinnas Raudalu poes [GEOGRA…" at bounding box center [811, 703] width 952 height 35
type textarea "[PERSON_NAME] seisuga näen, et laojäägis on veel Tallinnas Raudalu poes, [GEOGR…"
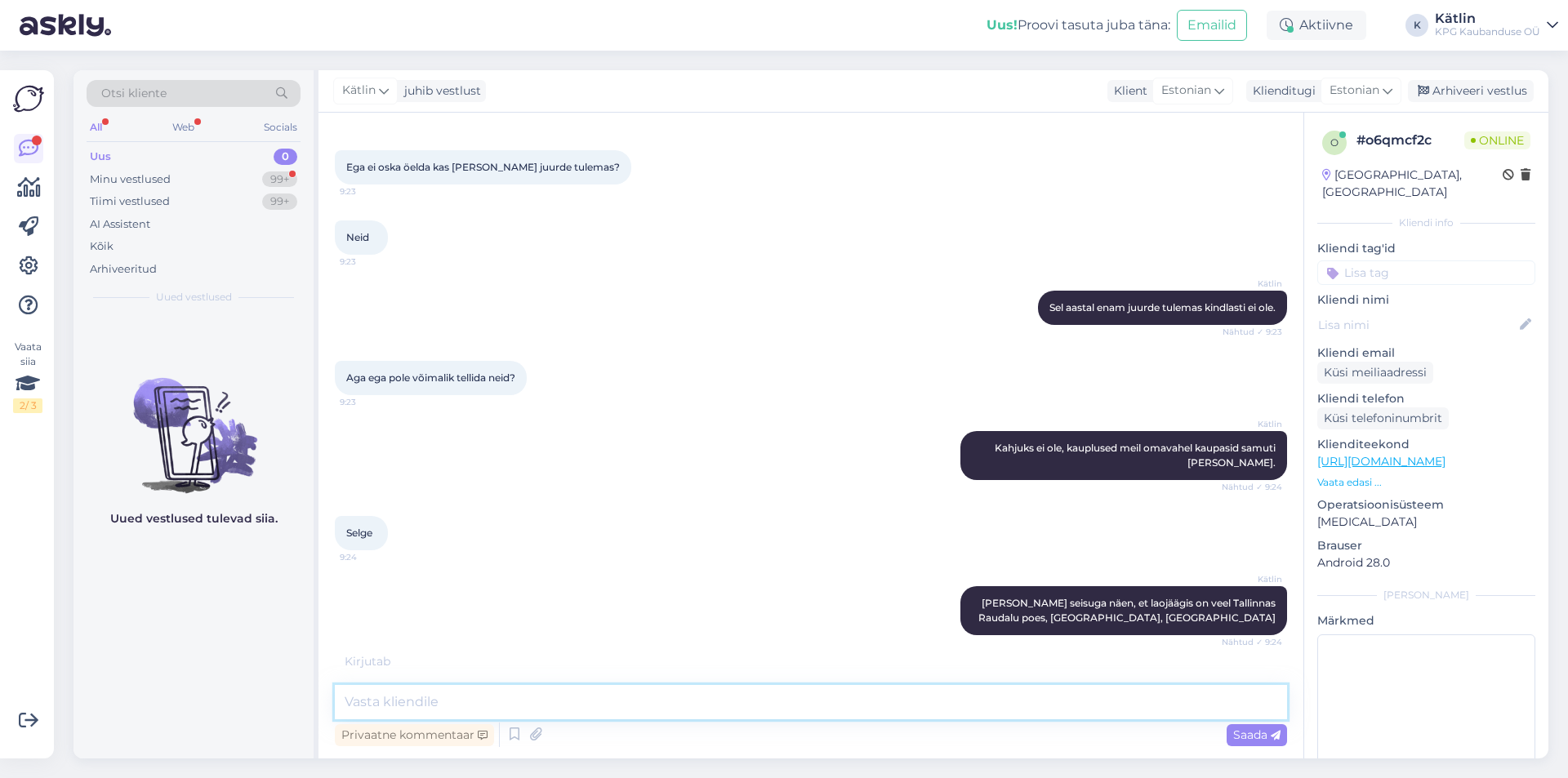
scroll to position [820, 0]
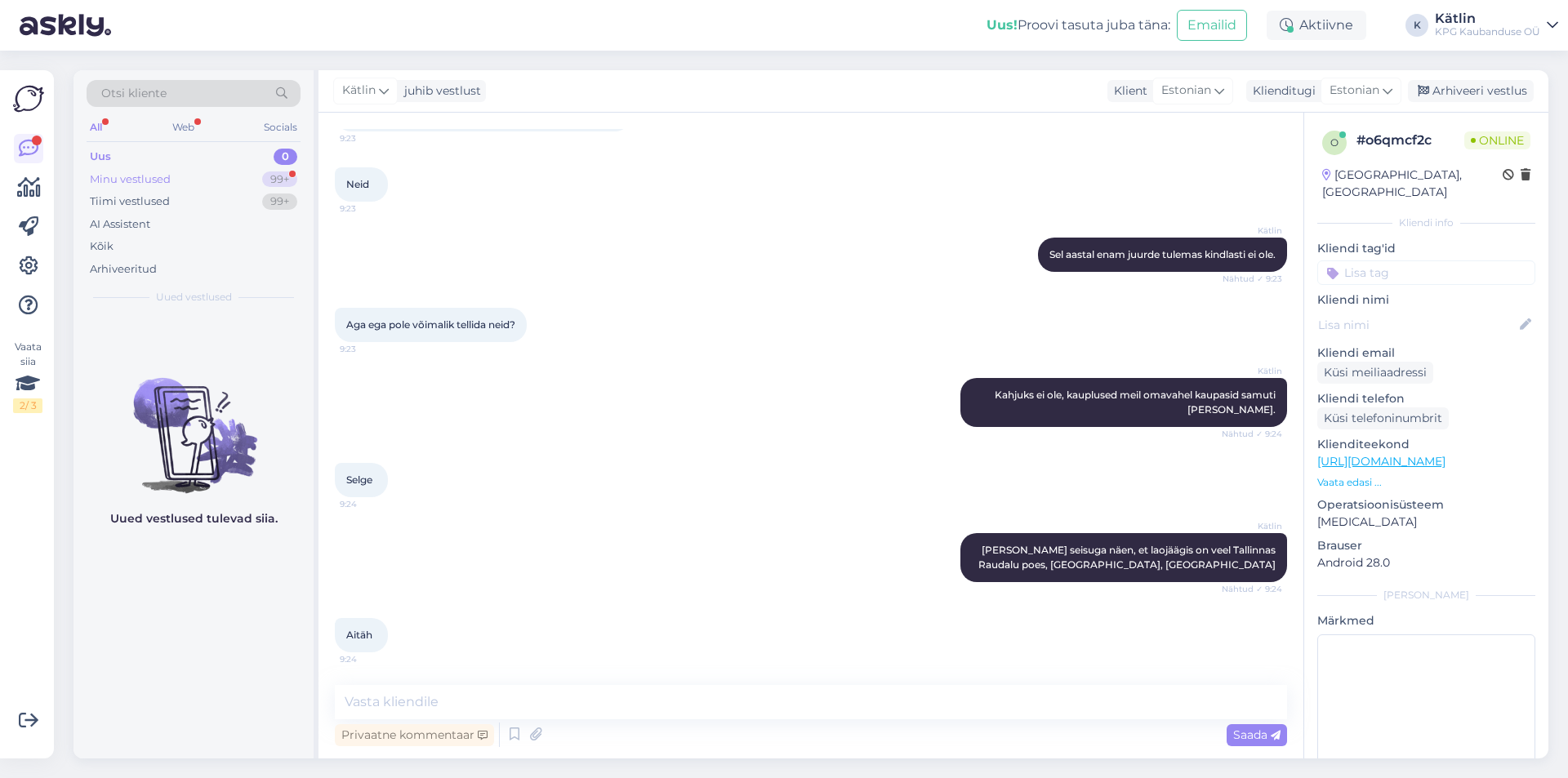
click at [151, 183] on div "Minu vestlused" at bounding box center [130, 179] width 81 height 16
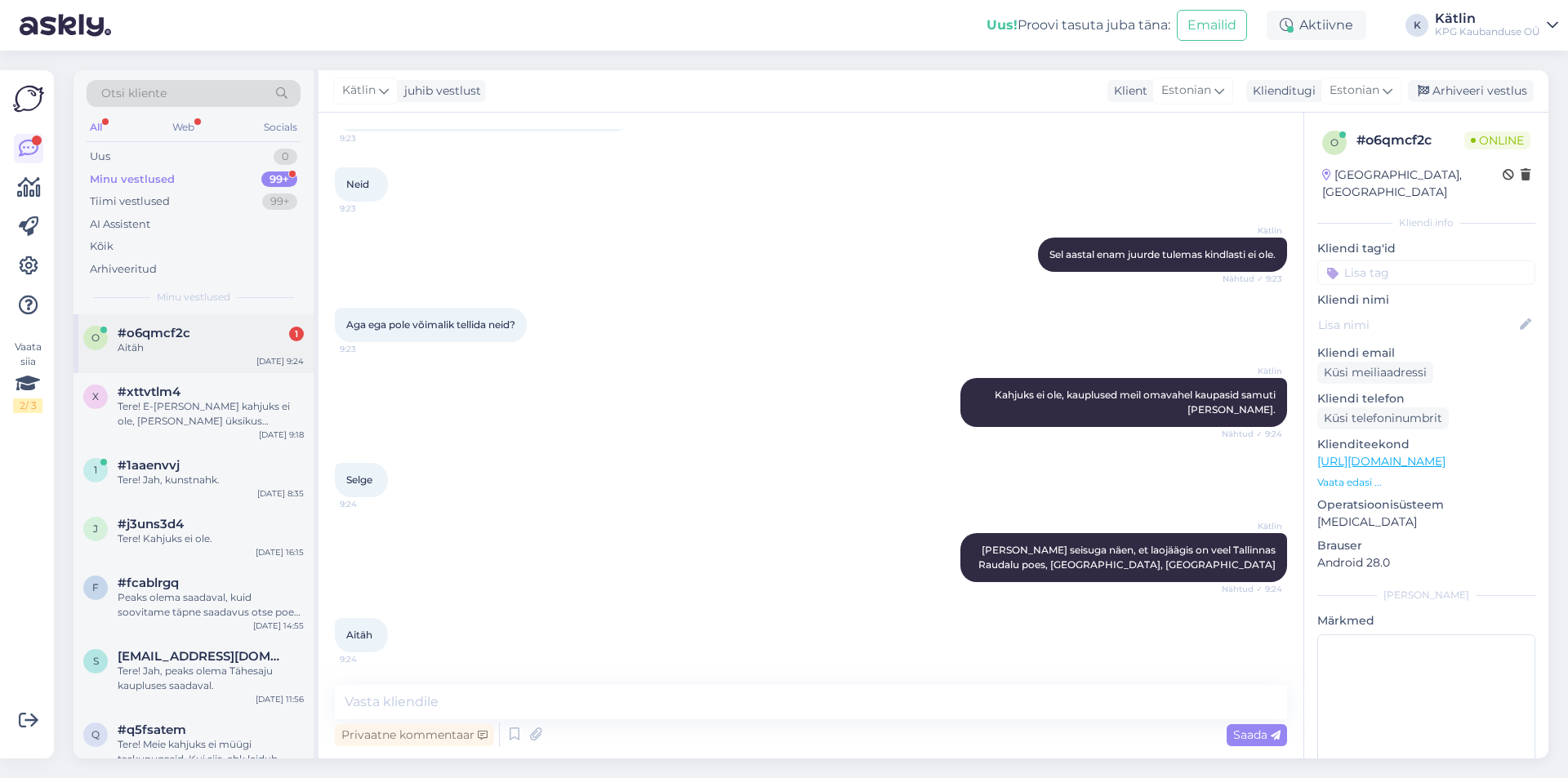
click at [199, 318] on div "o #o6qmcf2c 1 Aitäh [DATE] 9:24" at bounding box center [193, 344] width 240 height 59
